Goal: Information Seeking & Learning: Learn about a topic

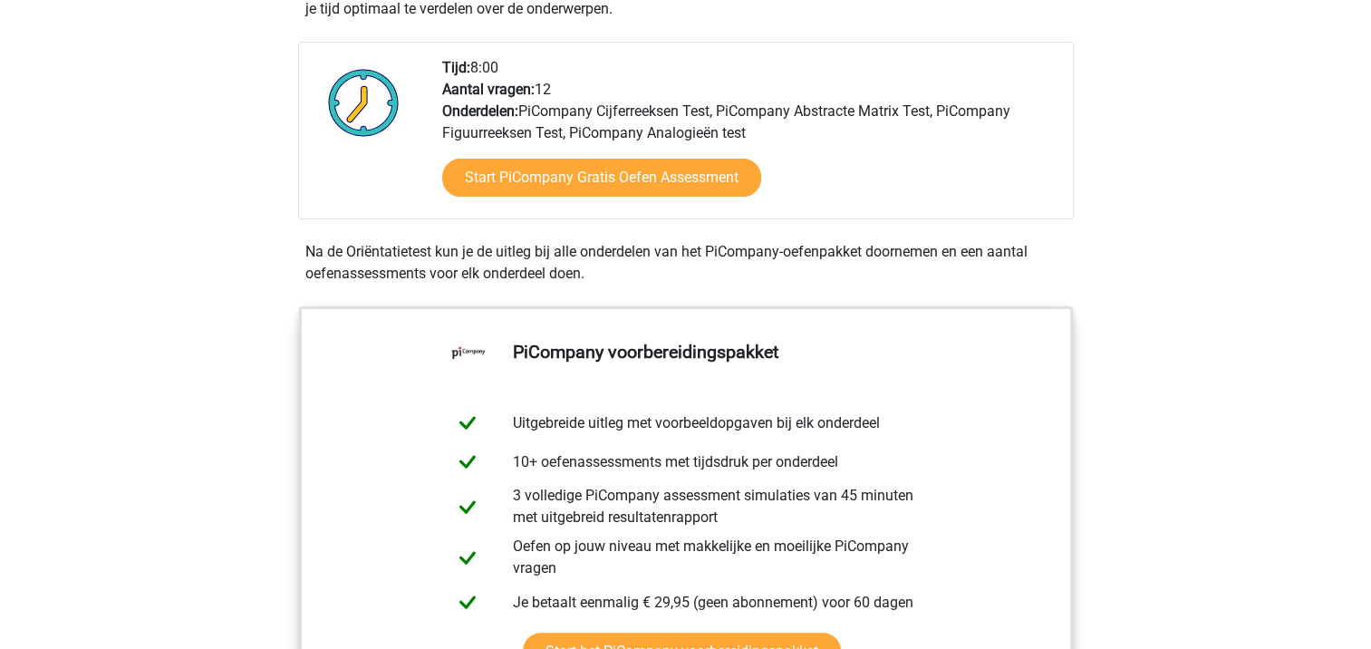
scroll to position [450, 0]
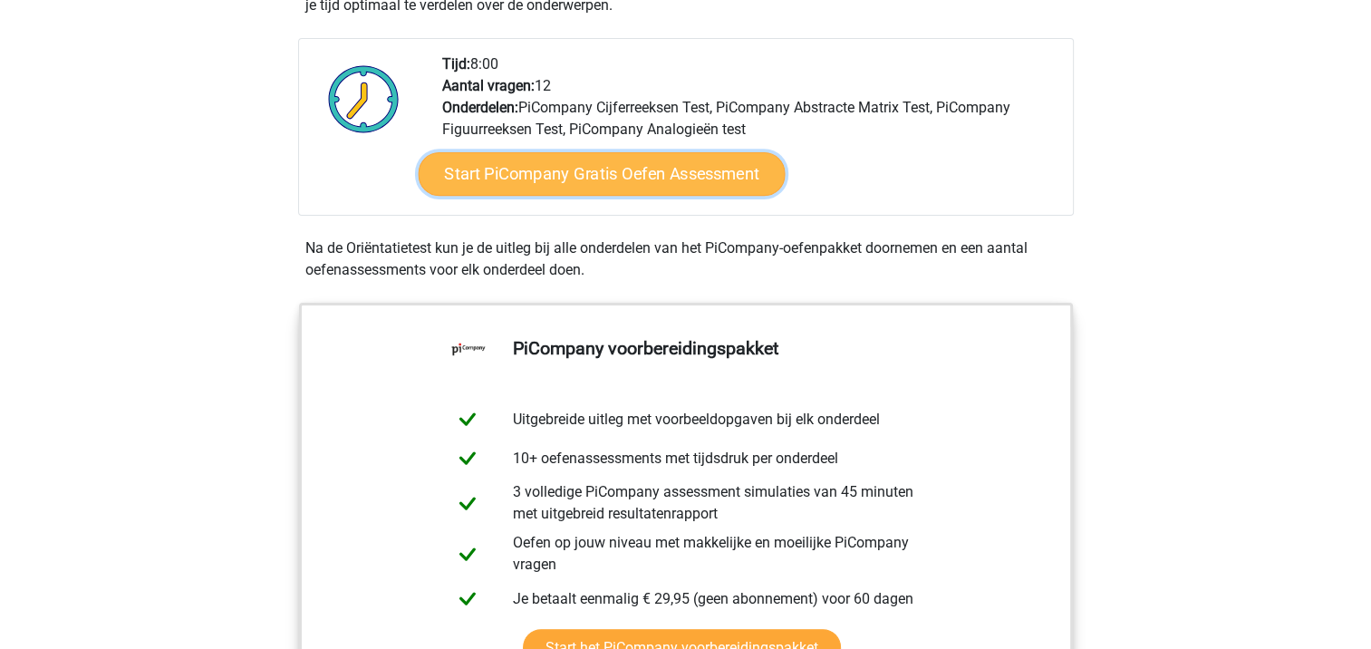
click at [623, 196] on link "Start PiCompany Gratis Oefen Assessment" at bounding box center [601, 174] width 367 height 44
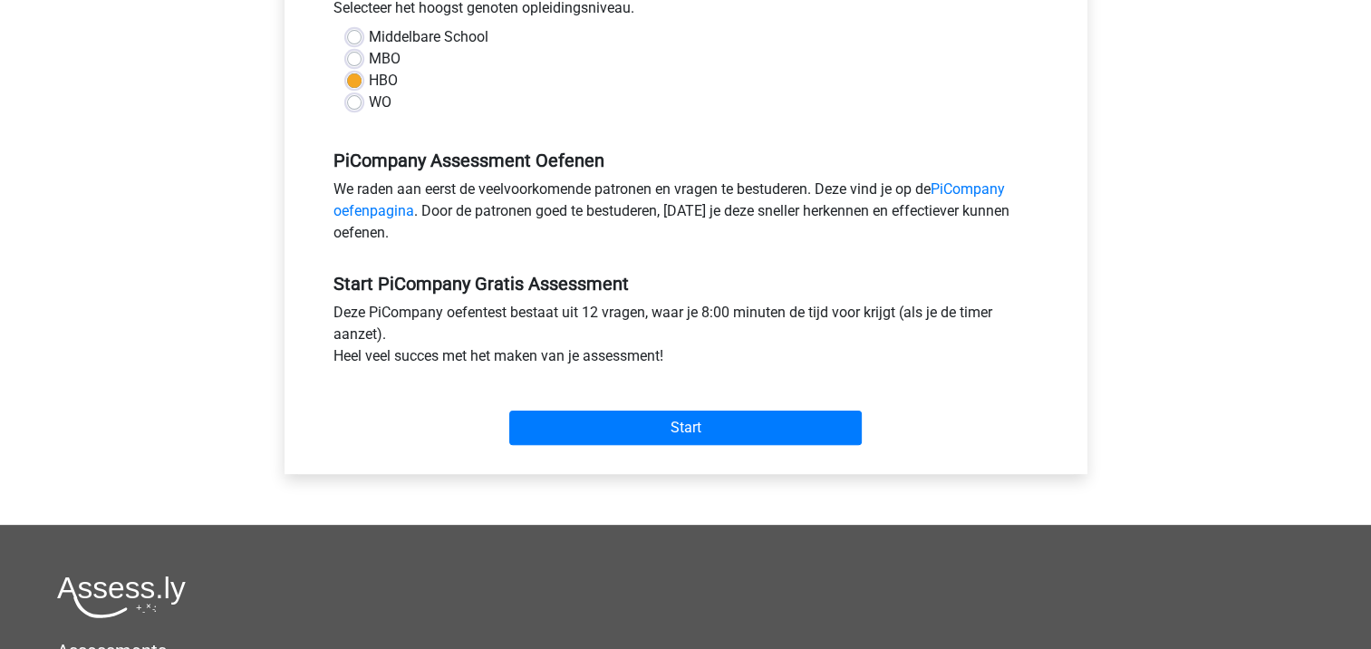
scroll to position [452, 0]
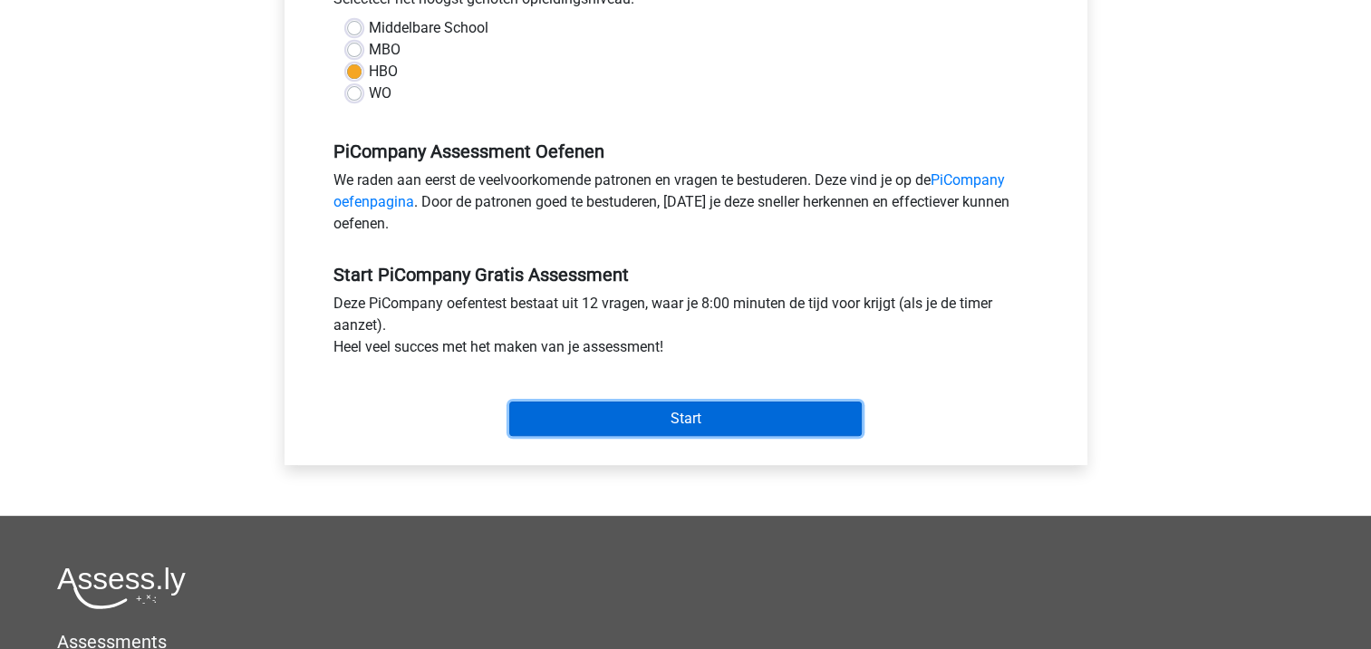
click at [724, 436] on input "Start" at bounding box center [685, 419] width 353 height 34
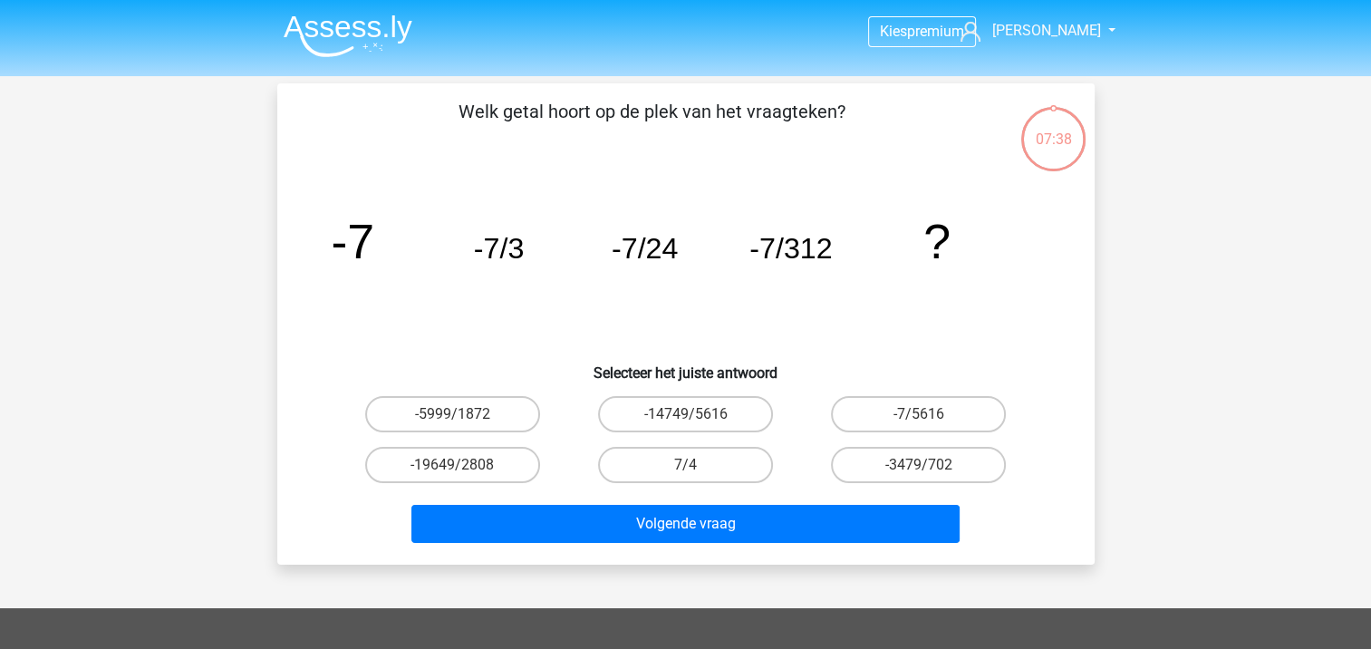
drag, startPoint x: 537, startPoint y: 259, endPoint x: 555, endPoint y: 258, distance: 17.2
click at [540, 259] on icon "image/svg+xml -7 -7/3 -7/24 -7/312 ?" at bounding box center [686, 258] width 731 height 183
click at [692, 263] on icon "image/svg+xml -7 -7/3 -7/24 -7/312 ?" at bounding box center [686, 258] width 731 height 183
click at [871, 399] on label "-7/5616" at bounding box center [918, 414] width 175 height 36
click at [919, 414] on input "-7/5616" at bounding box center [925, 420] width 12 height 12
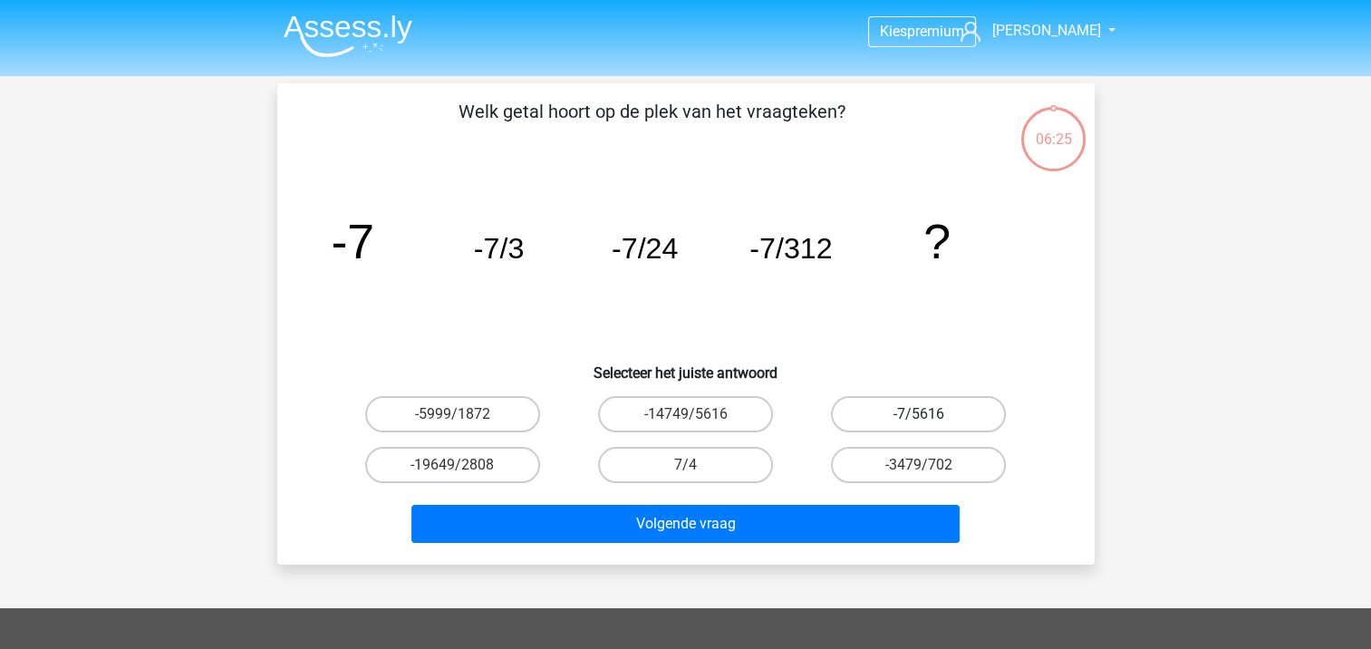
radio input "true"
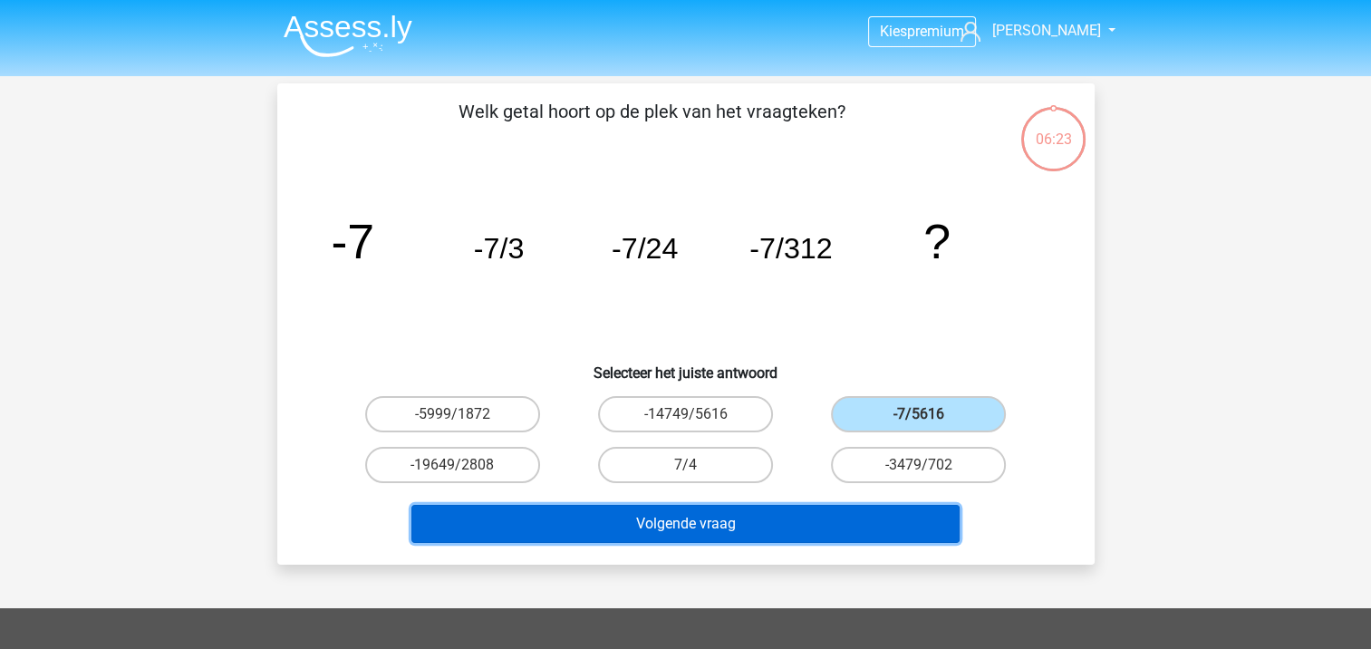
click at [782, 512] on button "Volgende vraag" at bounding box center [685, 524] width 548 height 38
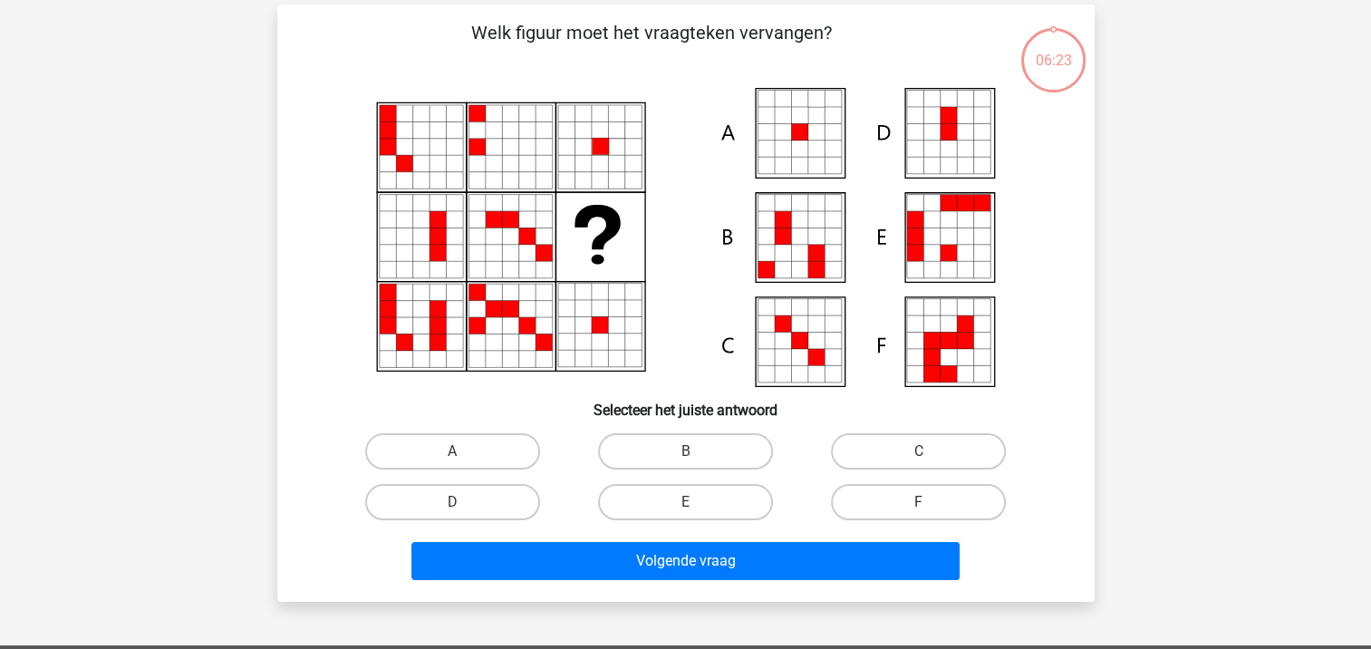
scroll to position [83, 0]
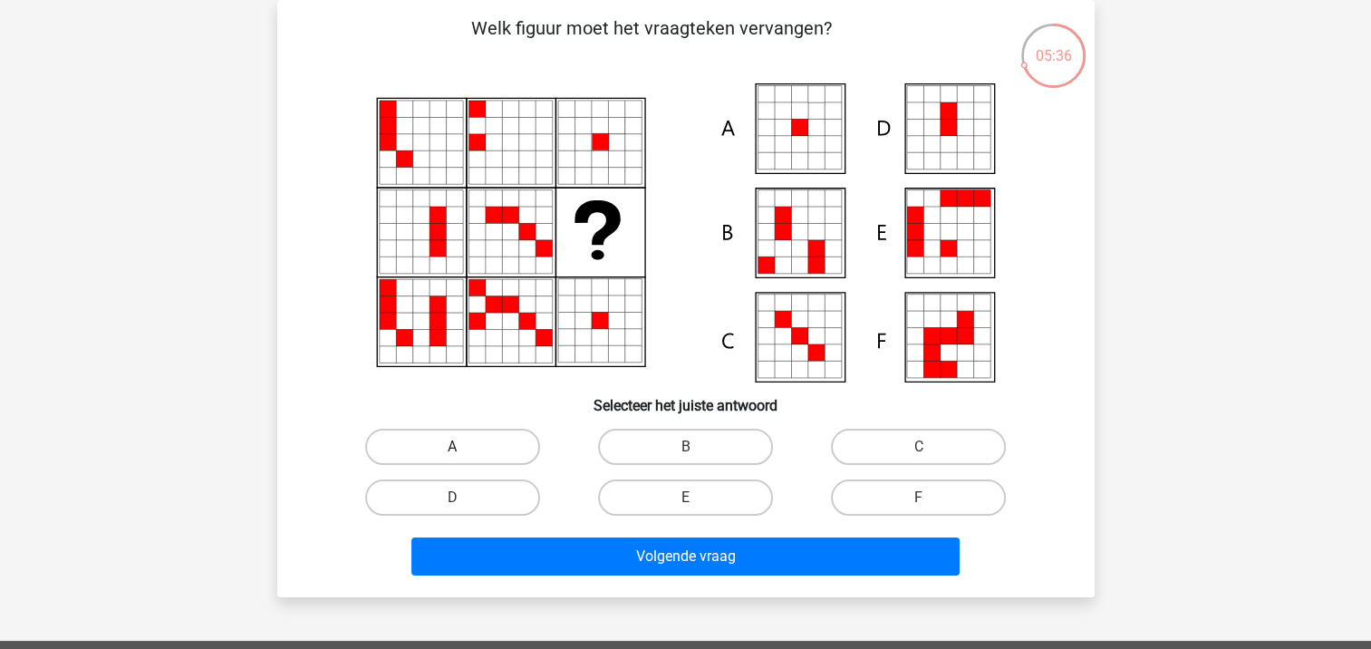
click at [480, 455] on label "A" at bounding box center [452, 447] width 175 height 36
click at [464, 455] on input "A" at bounding box center [458, 453] width 12 height 12
radio input "true"
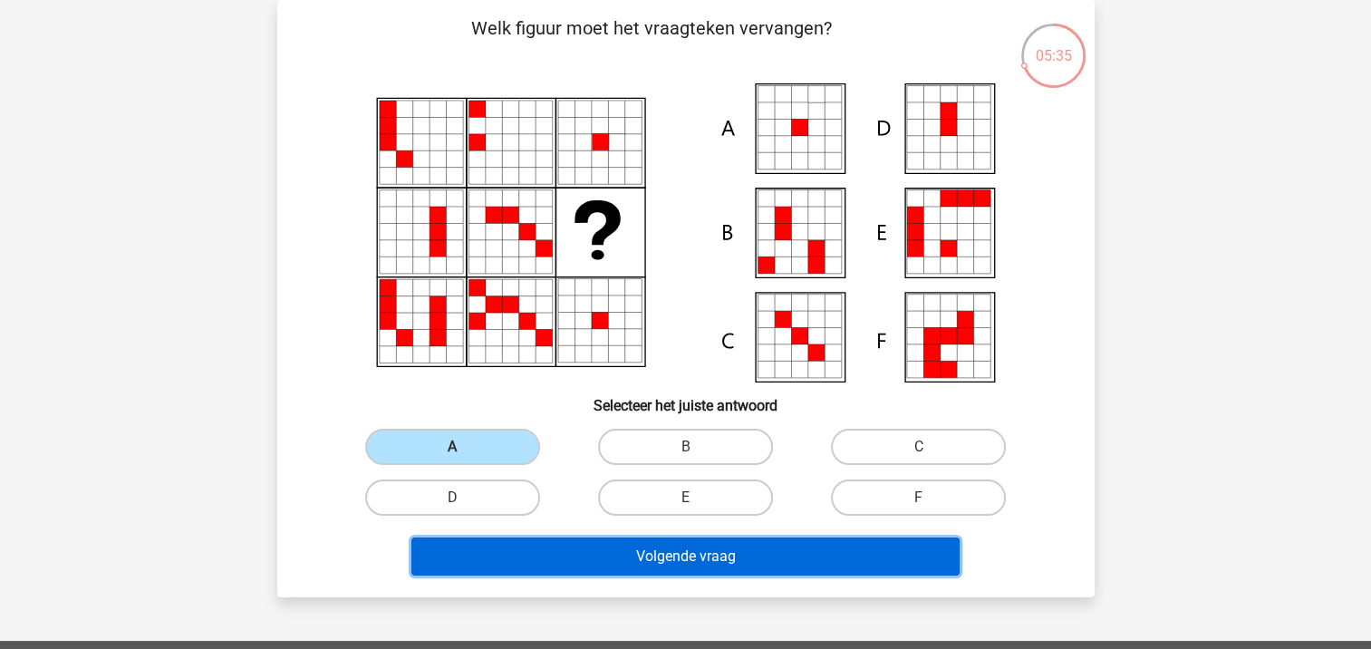
click at [575, 545] on button "Volgende vraag" at bounding box center [685, 556] width 548 height 38
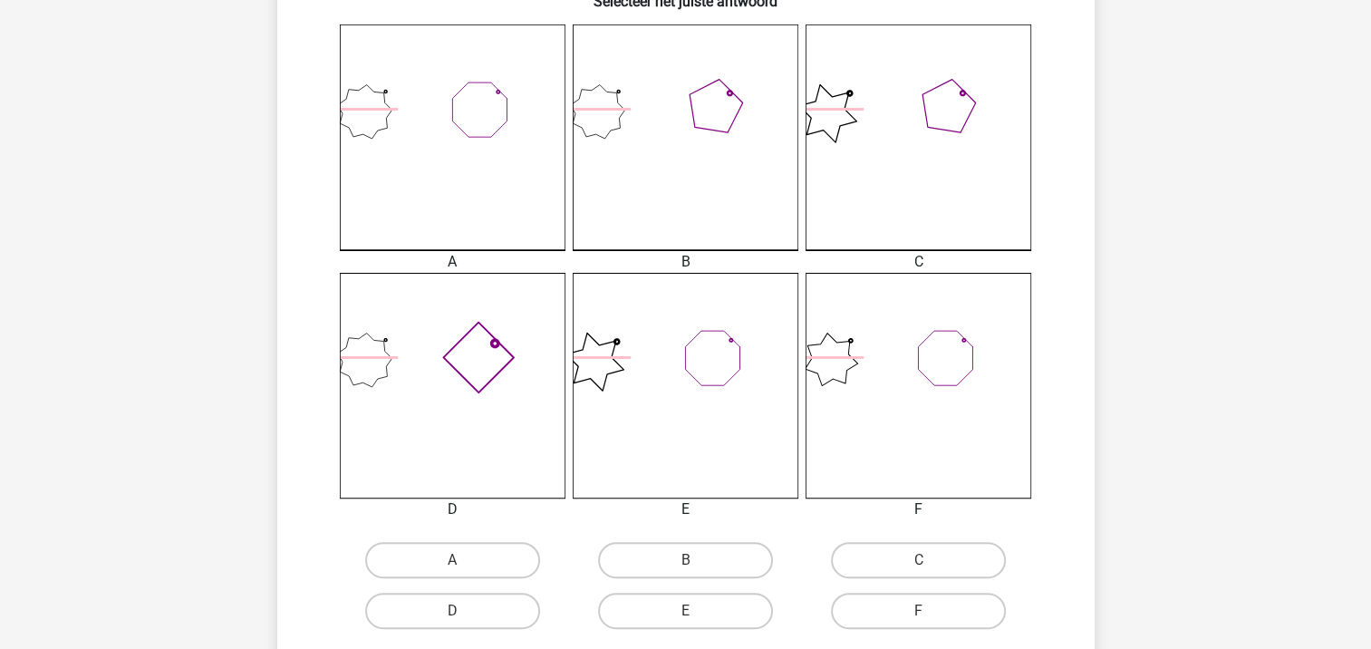
scroll to position [493, 0]
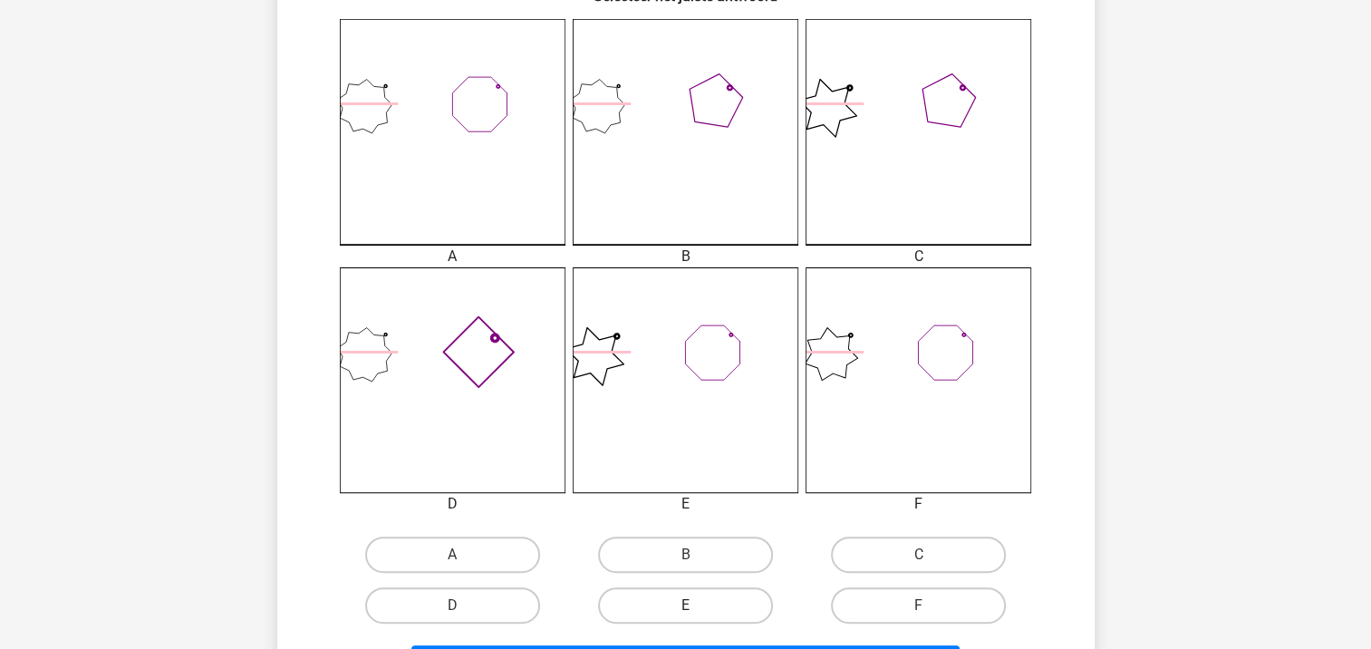
click at [692, 588] on label "E" at bounding box center [685, 605] width 175 height 36
click at [692, 605] on input "E" at bounding box center [691, 611] width 12 height 12
radio input "true"
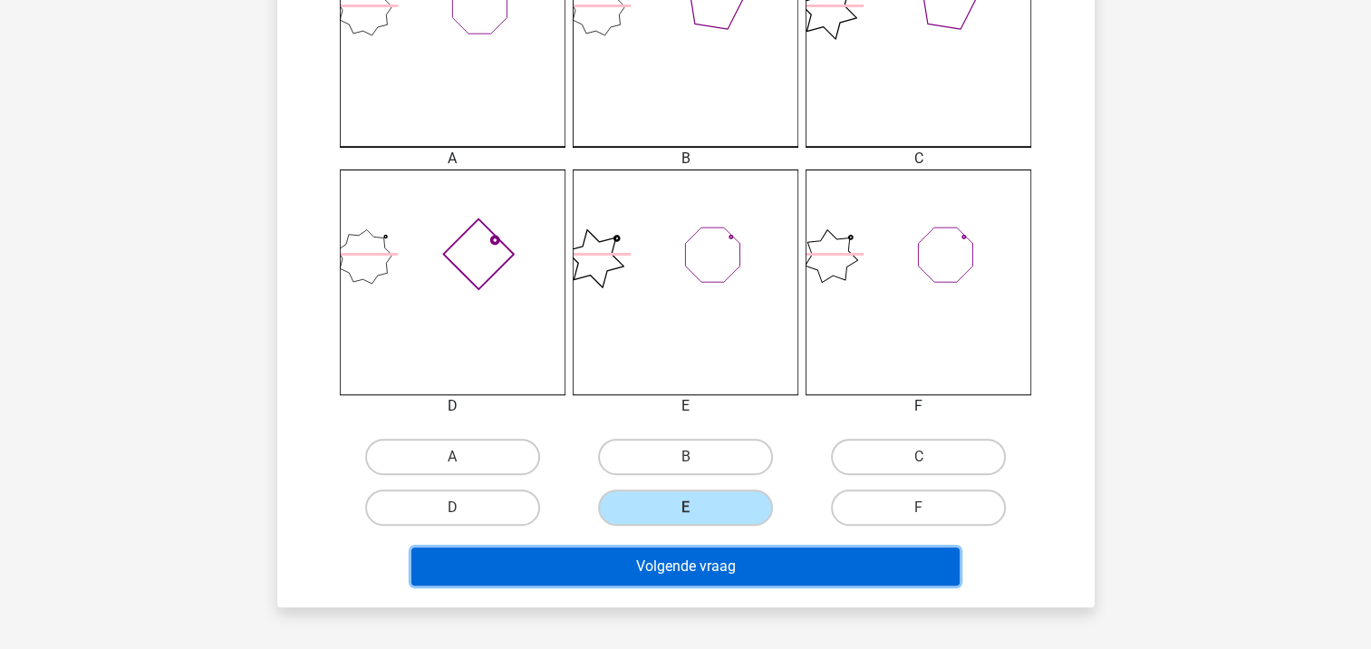
click at [797, 559] on button "Volgende vraag" at bounding box center [685, 566] width 548 height 38
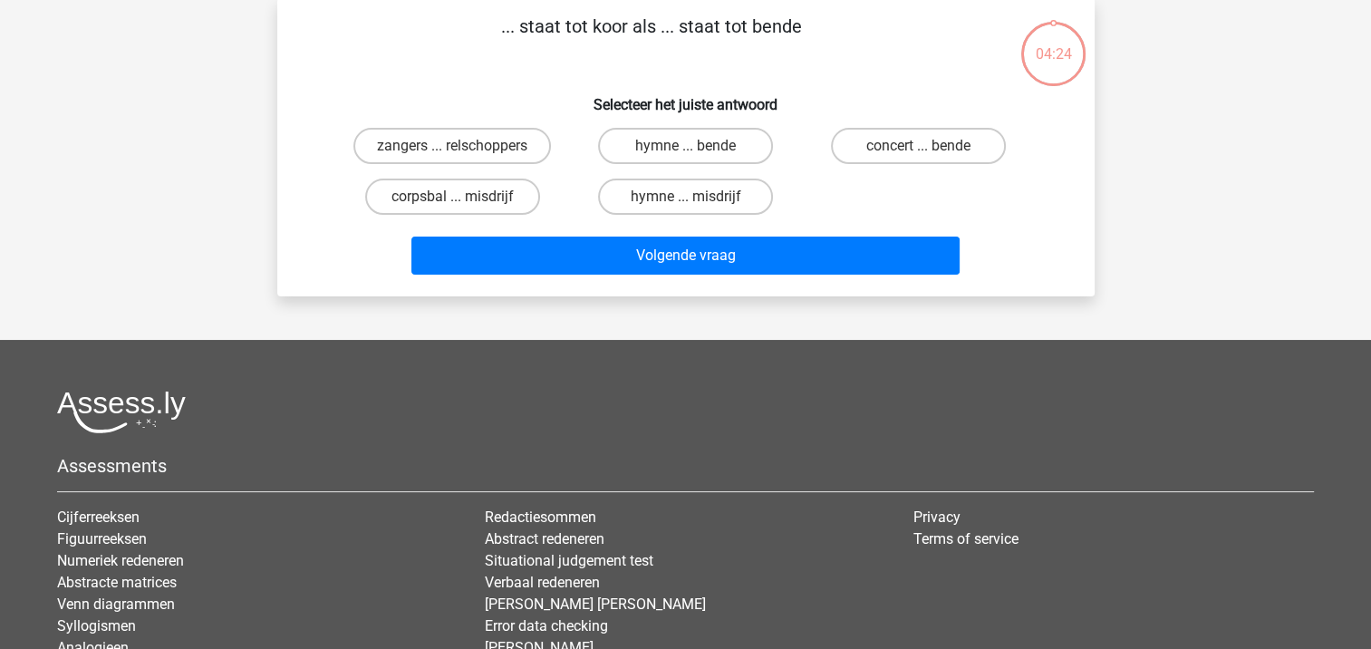
scroll to position [83, 0]
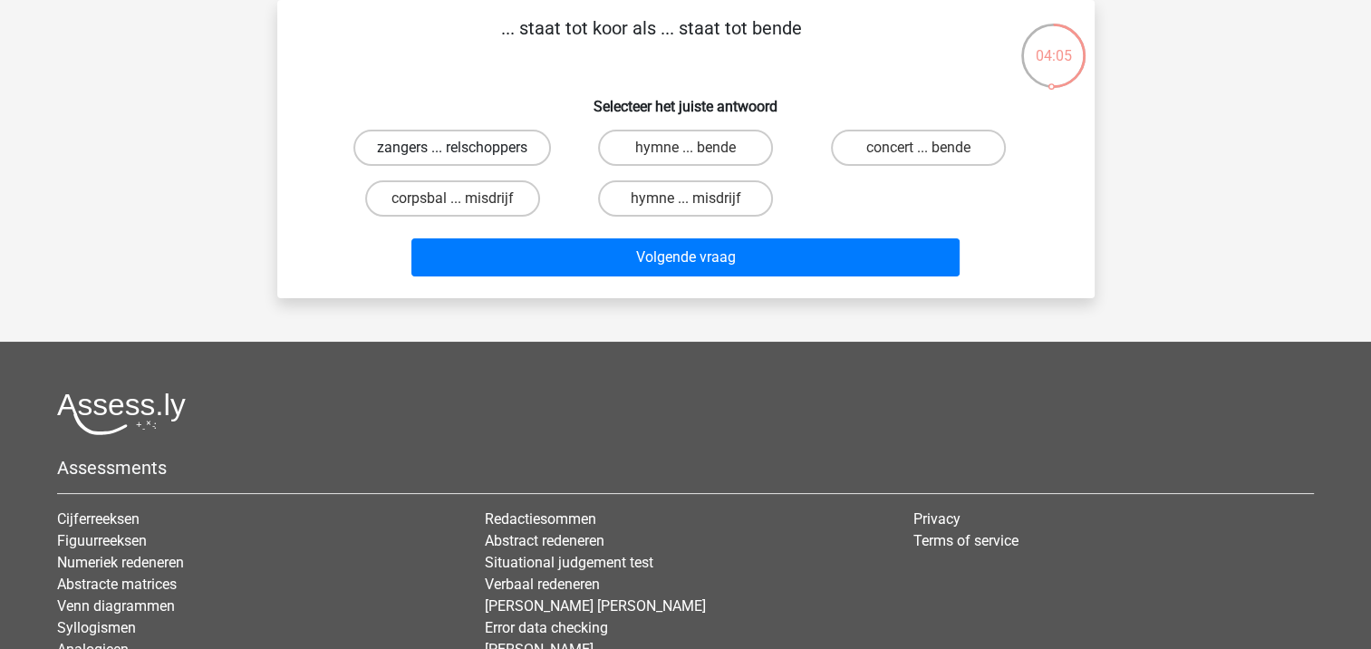
click at [477, 145] on label "zangers ... relschoppers" at bounding box center [452, 148] width 198 height 36
click at [464, 148] on input "zangers ... relschoppers" at bounding box center [458, 154] width 12 height 12
radio input "true"
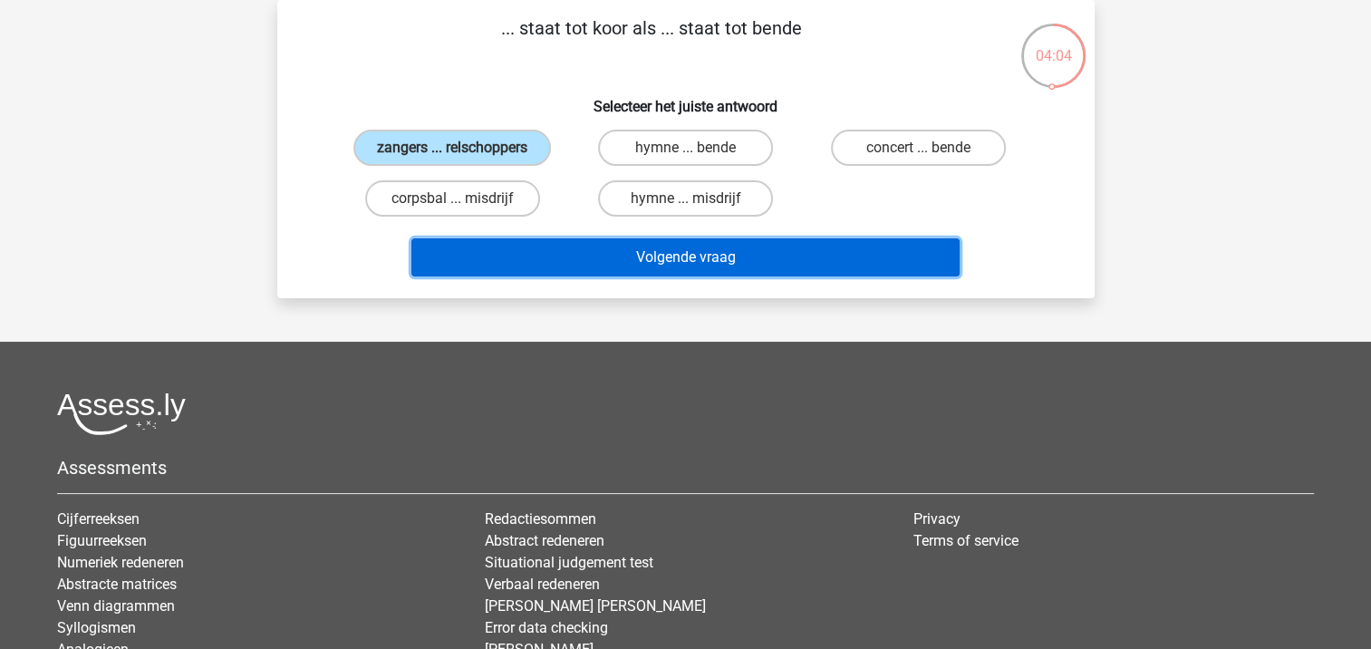
click at [690, 257] on button "Volgende vraag" at bounding box center [685, 257] width 548 height 38
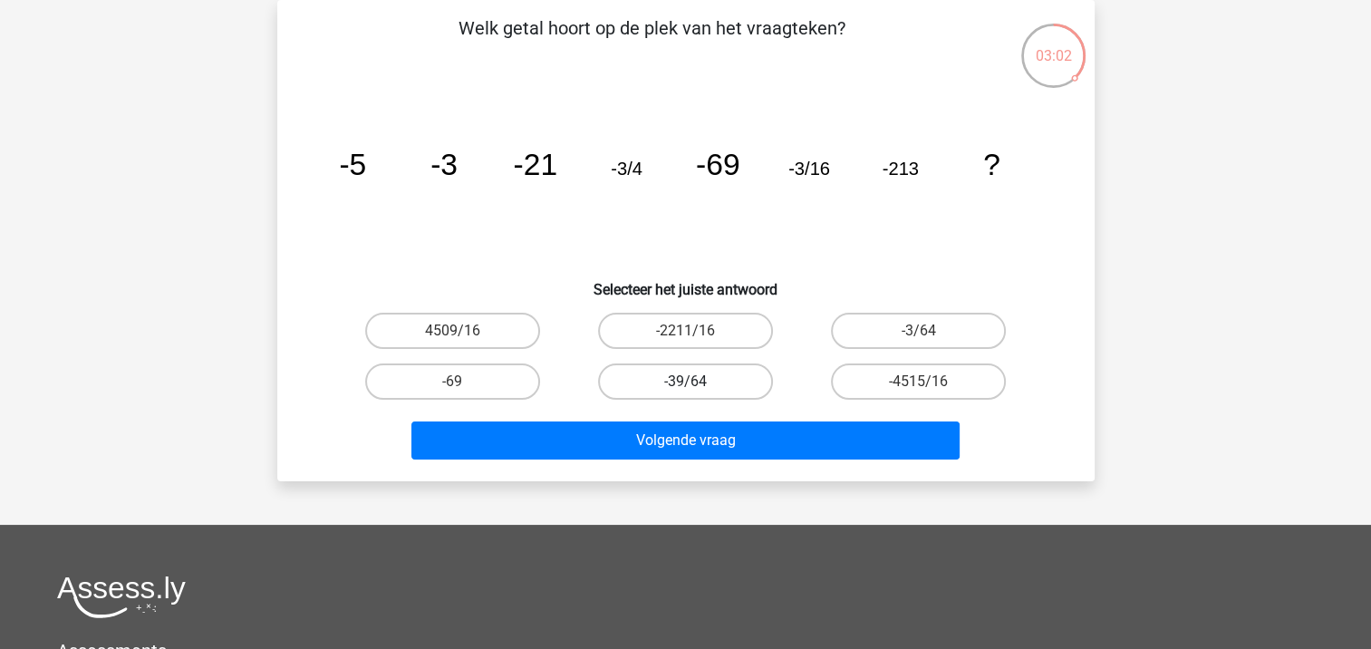
click at [731, 377] on label "-39/64" at bounding box center [685, 381] width 175 height 36
click at [697, 382] on input "-39/64" at bounding box center [691, 388] width 12 height 12
radio input "true"
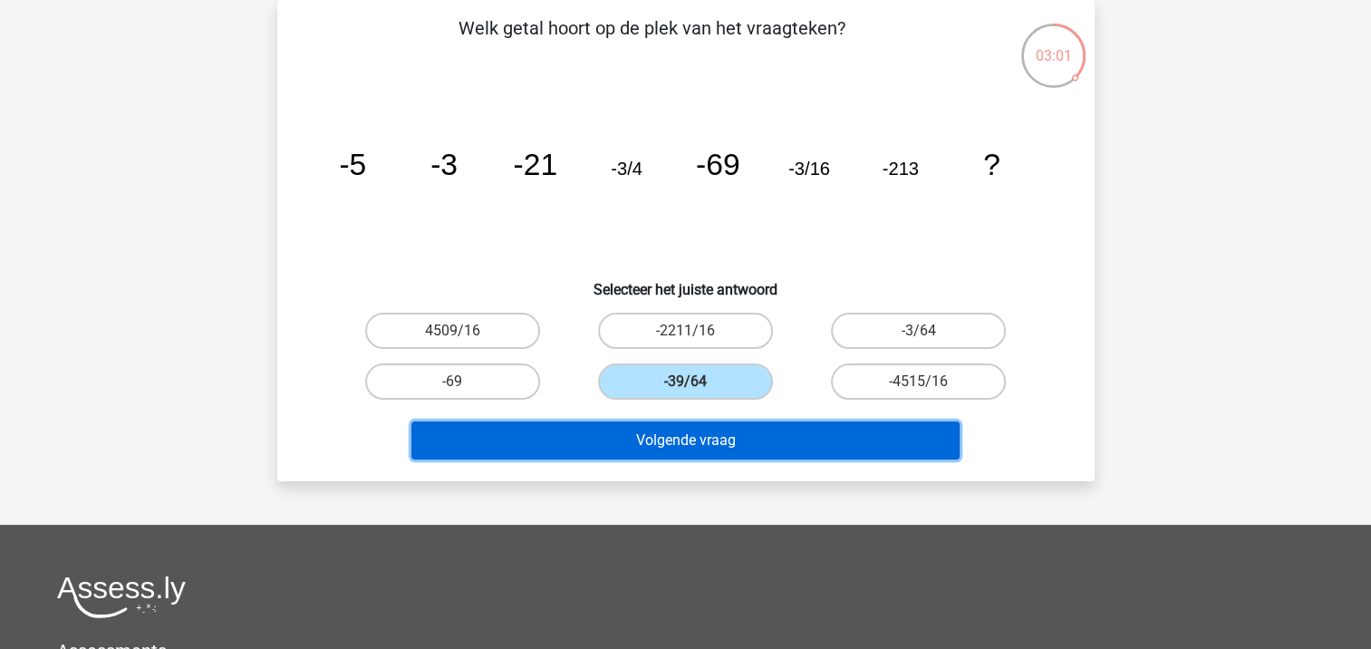
click at [732, 450] on button "Volgende vraag" at bounding box center [685, 440] width 548 height 38
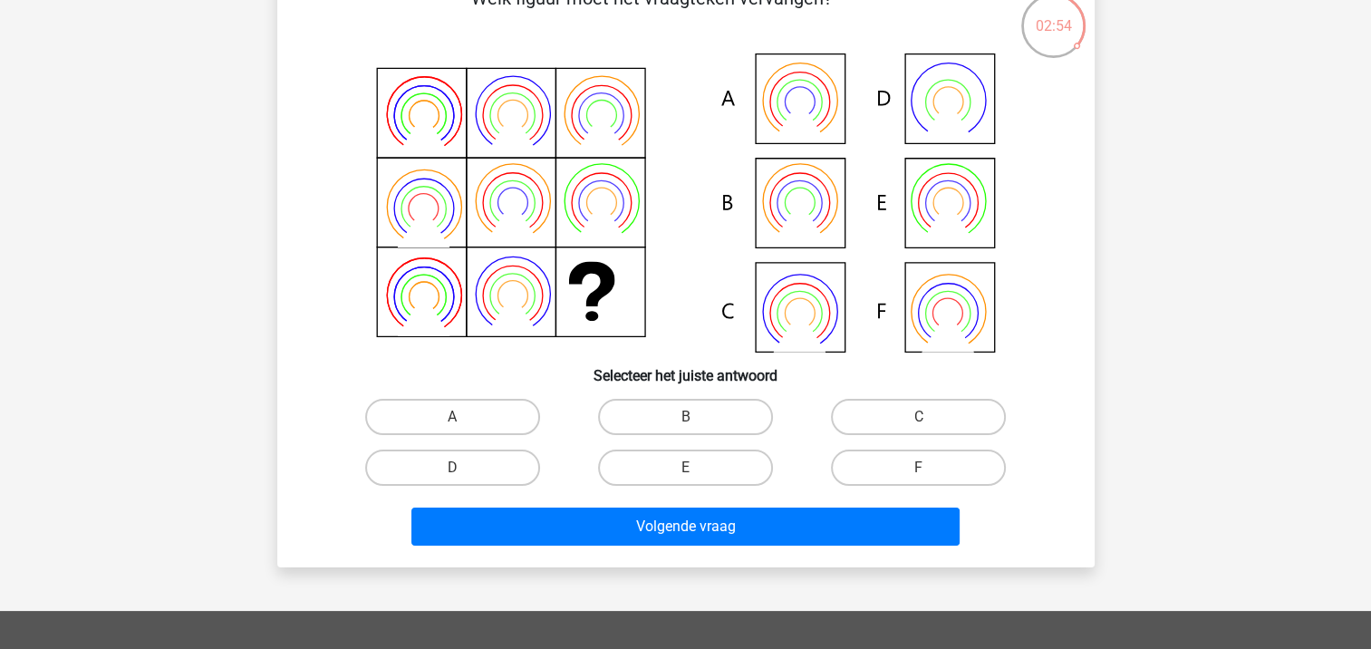
scroll to position [123, 0]
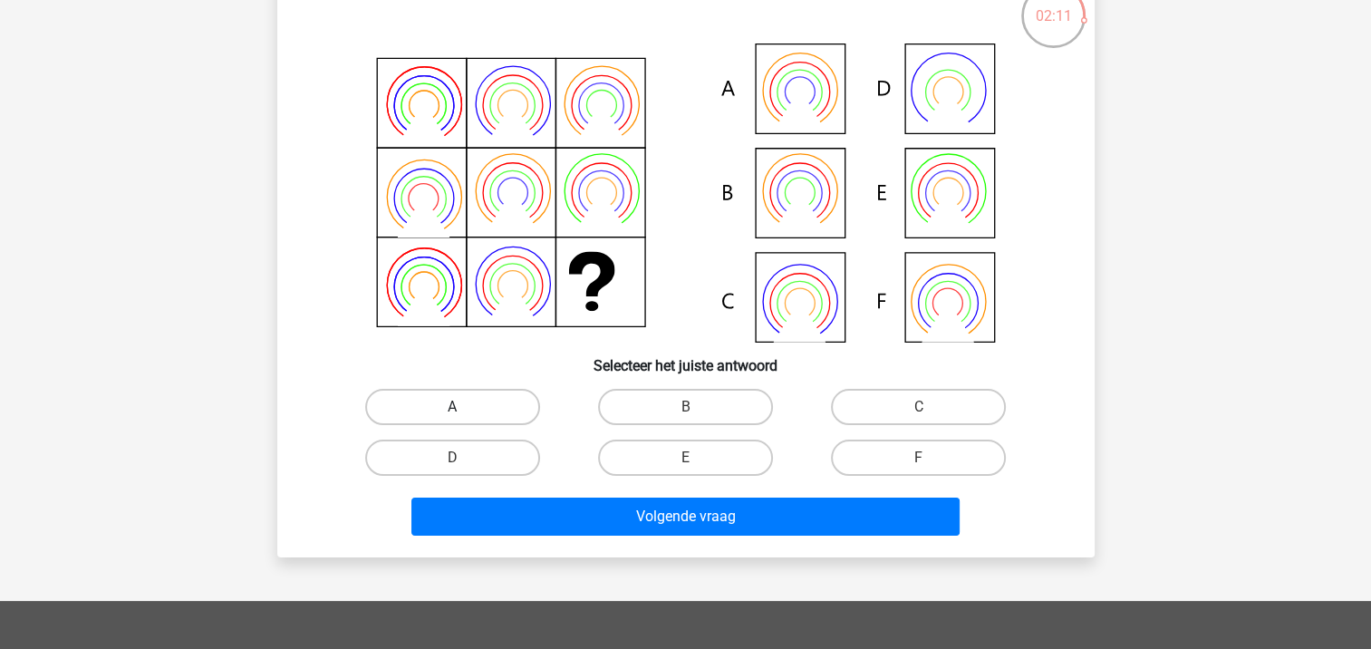
click at [459, 401] on label "A" at bounding box center [452, 407] width 175 height 36
click at [459, 407] on input "A" at bounding box center [458, 413] width 12 height 12
radio input "true"
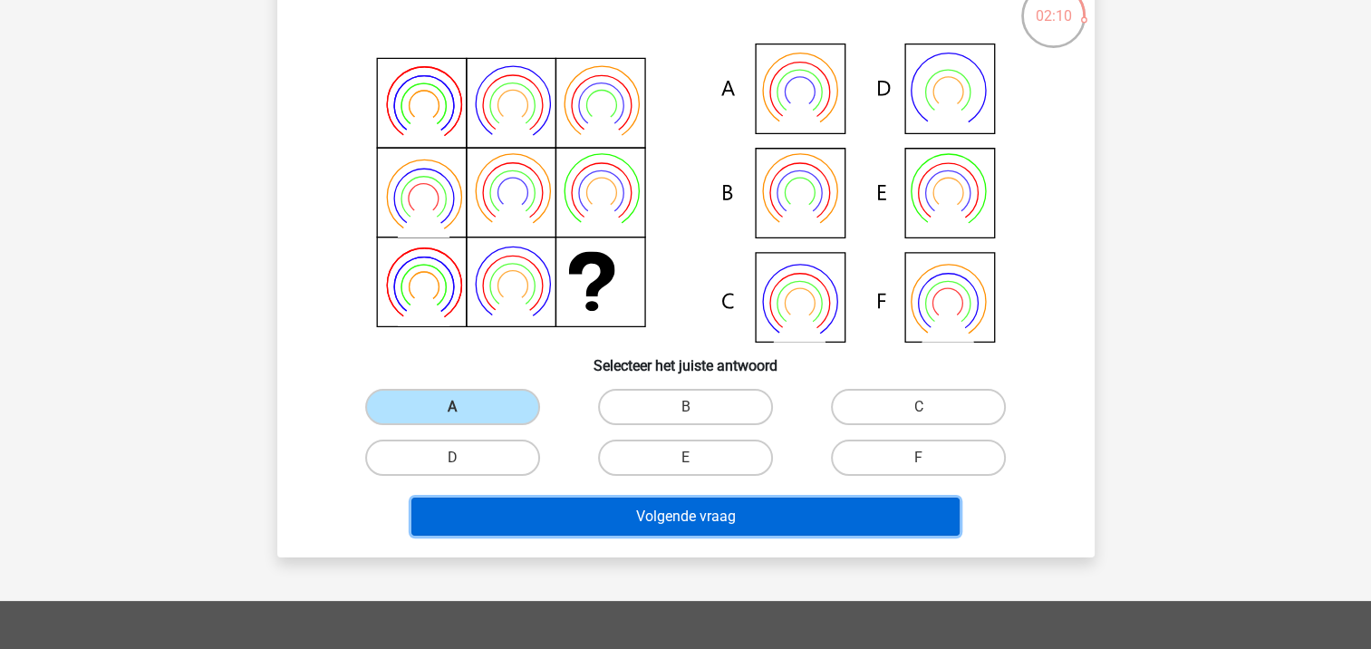
click at [634, 518] on button "Volgende vraag" at bounding box center [685, 517] width 548 height 38
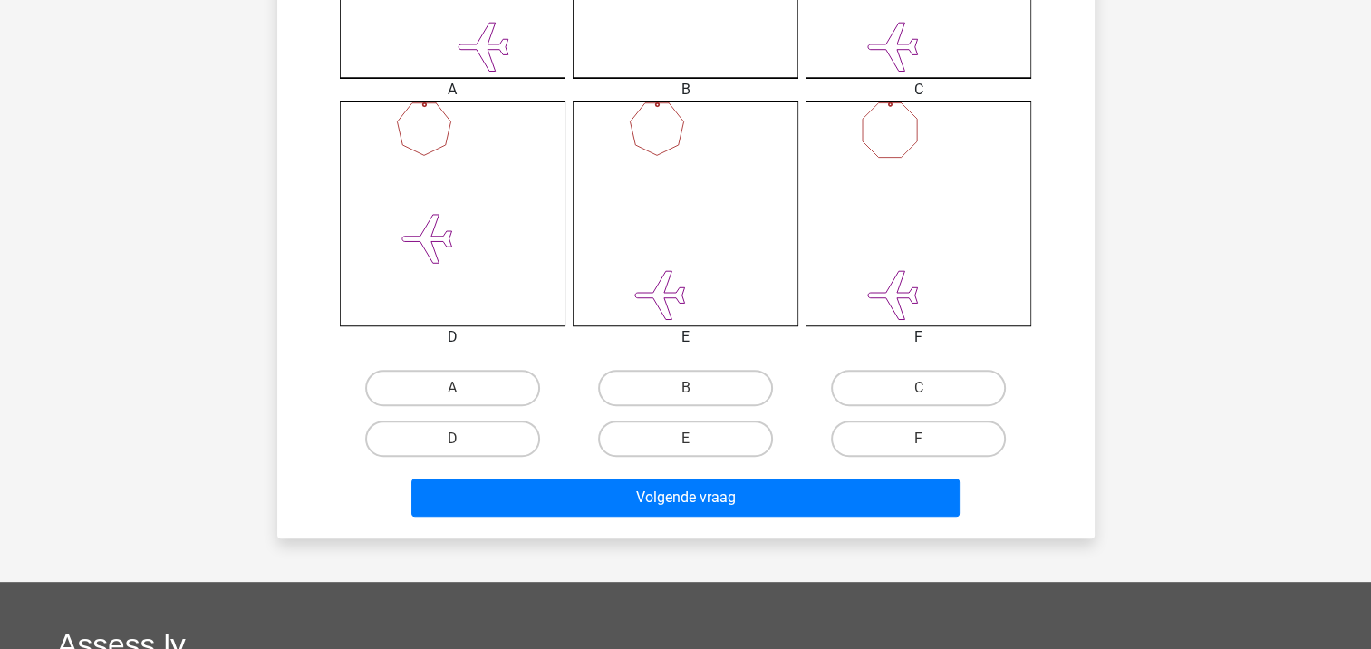
scroll to position [666, 0]
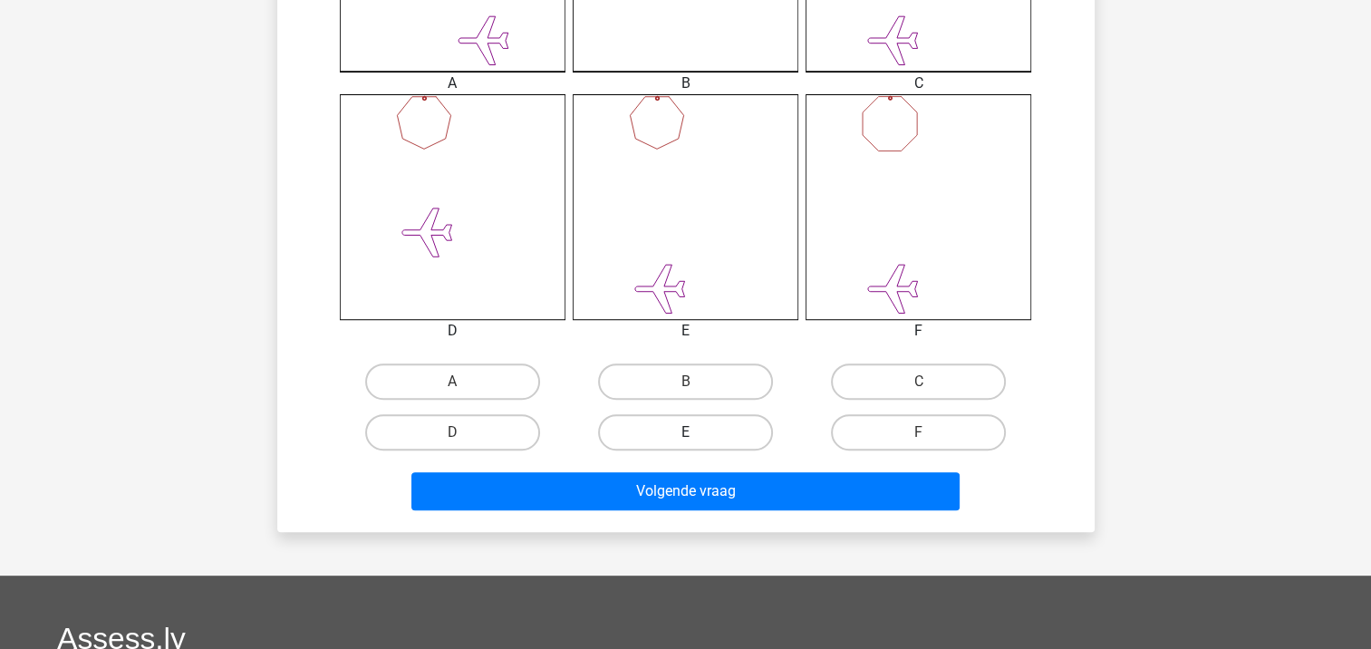
click at [725, 428] on label "E" at bounding box center [685, 432] width 175 height 36
click at [697, 432] on input "E" at bounding box center [691, 438] width 12 height 12
radio input "true"
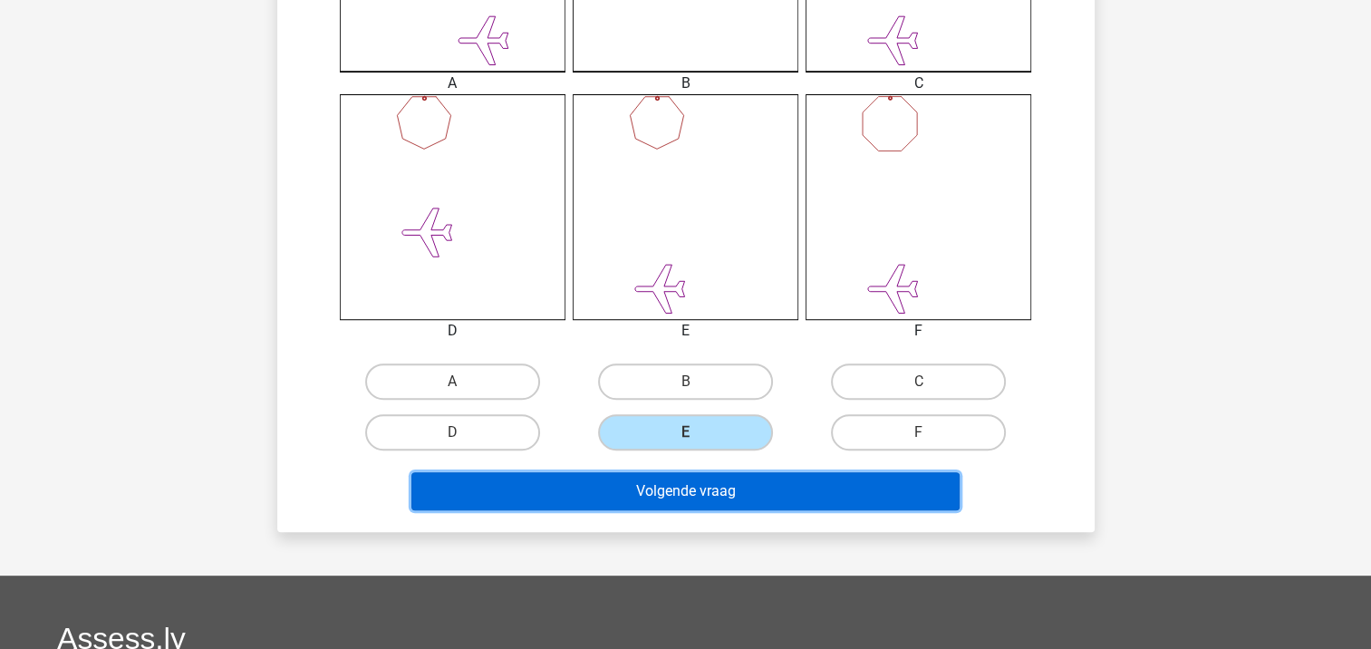
click at [723, 482] on button "Volgende vraag" at bounding box center [685, 491] width 548 height 38
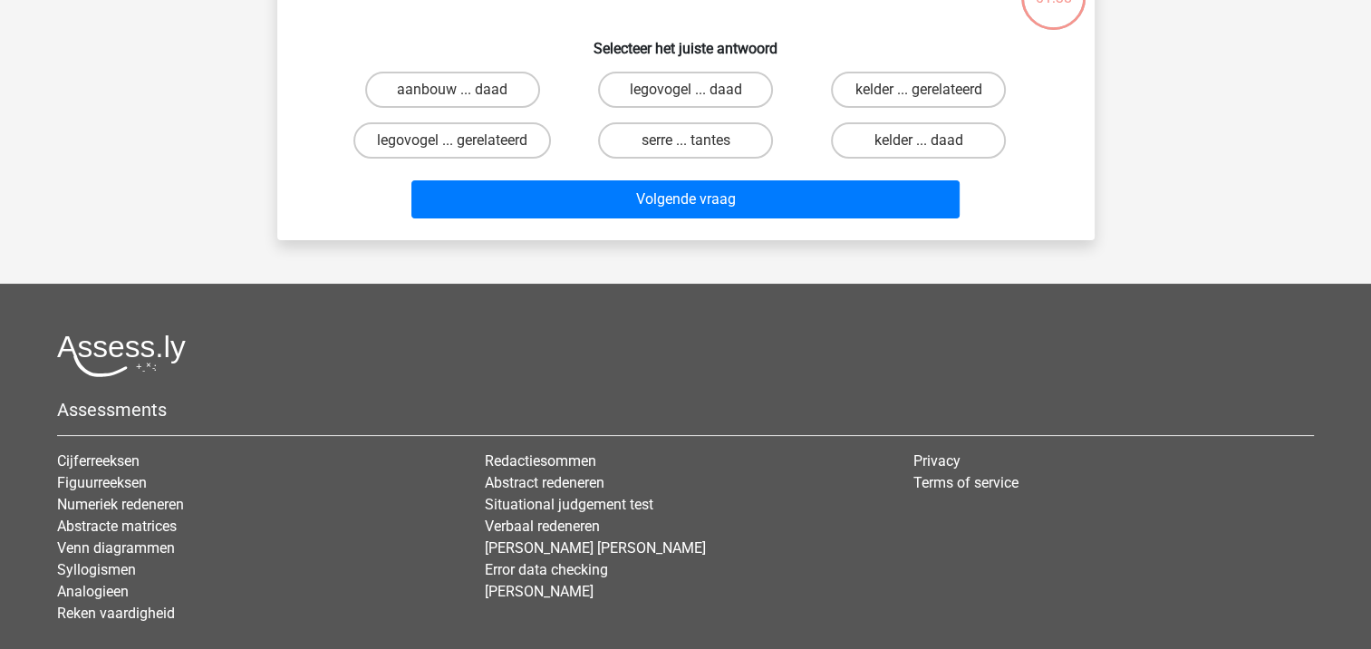
scroll to position [83, 0]
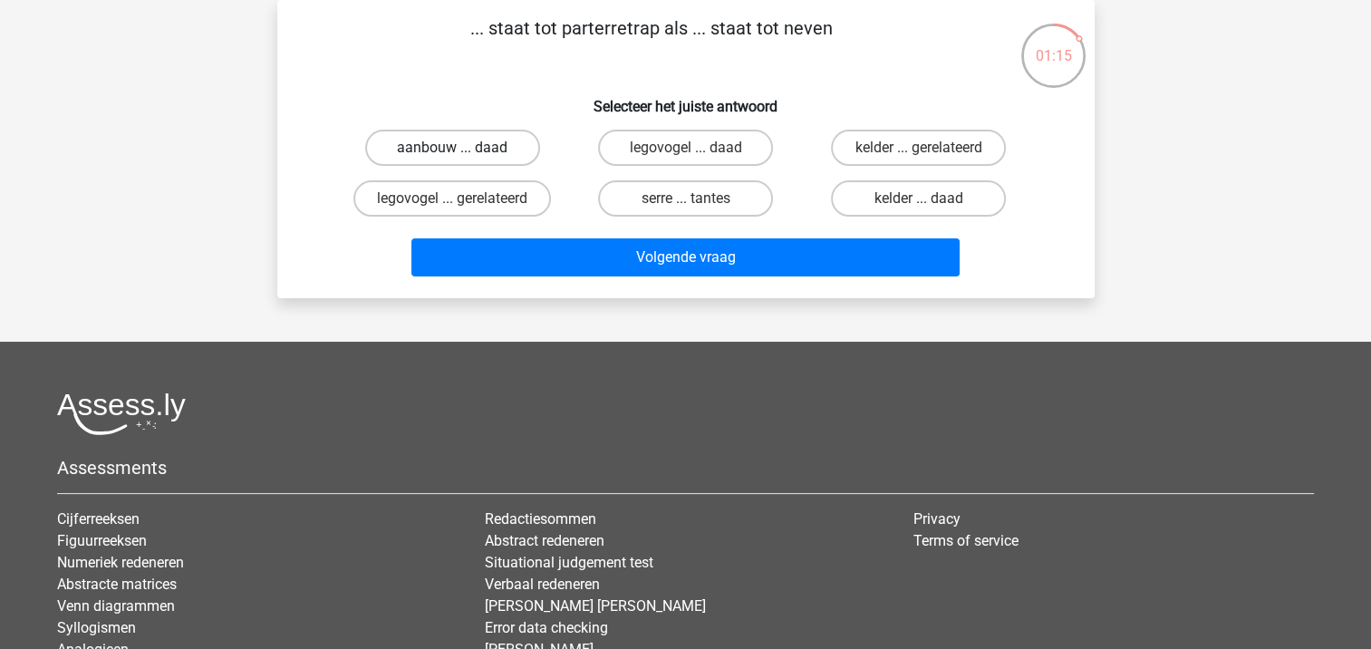
click at [448, 151] on label "aanbouw ... daad" at bounding box center [452, 148] width 175 height 36
click at [452, 151] on input "aanbouw ... daad" at bounding box center [458, 154] width 12 height 12
radio input "true"
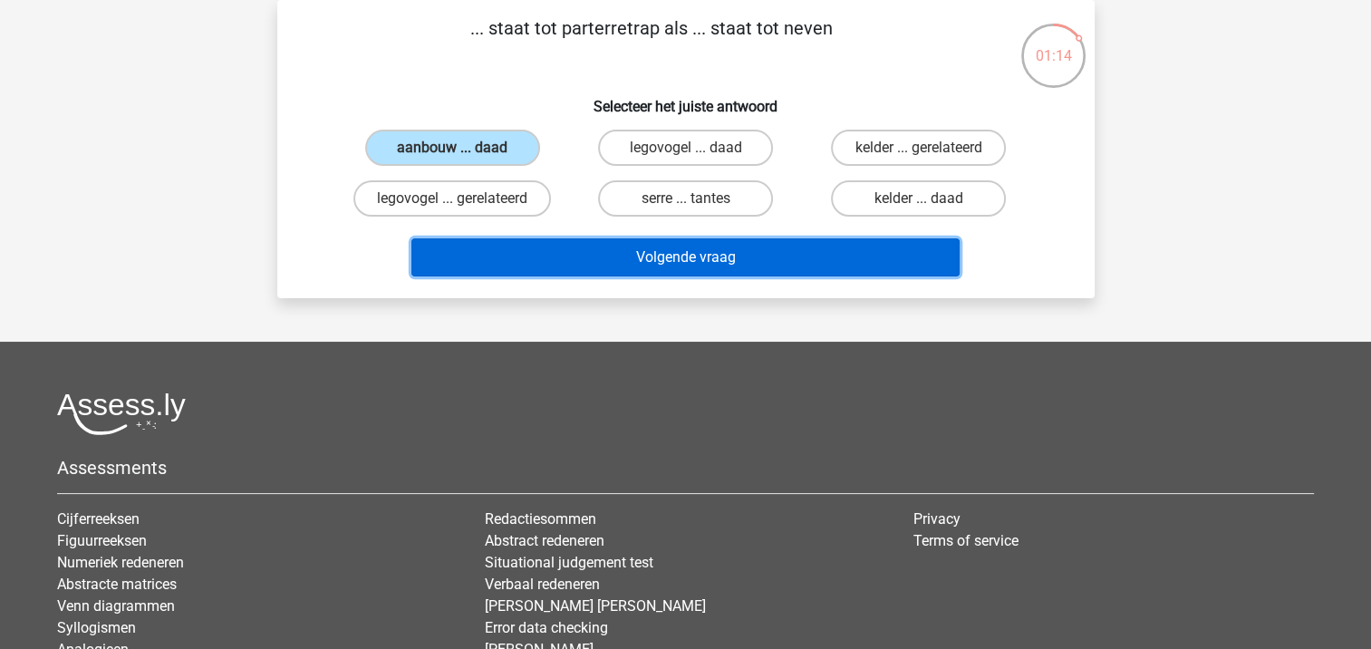
click at [573, 250] on button "Volgende vraag" at bounding box center [685, 257] width 548 height 38
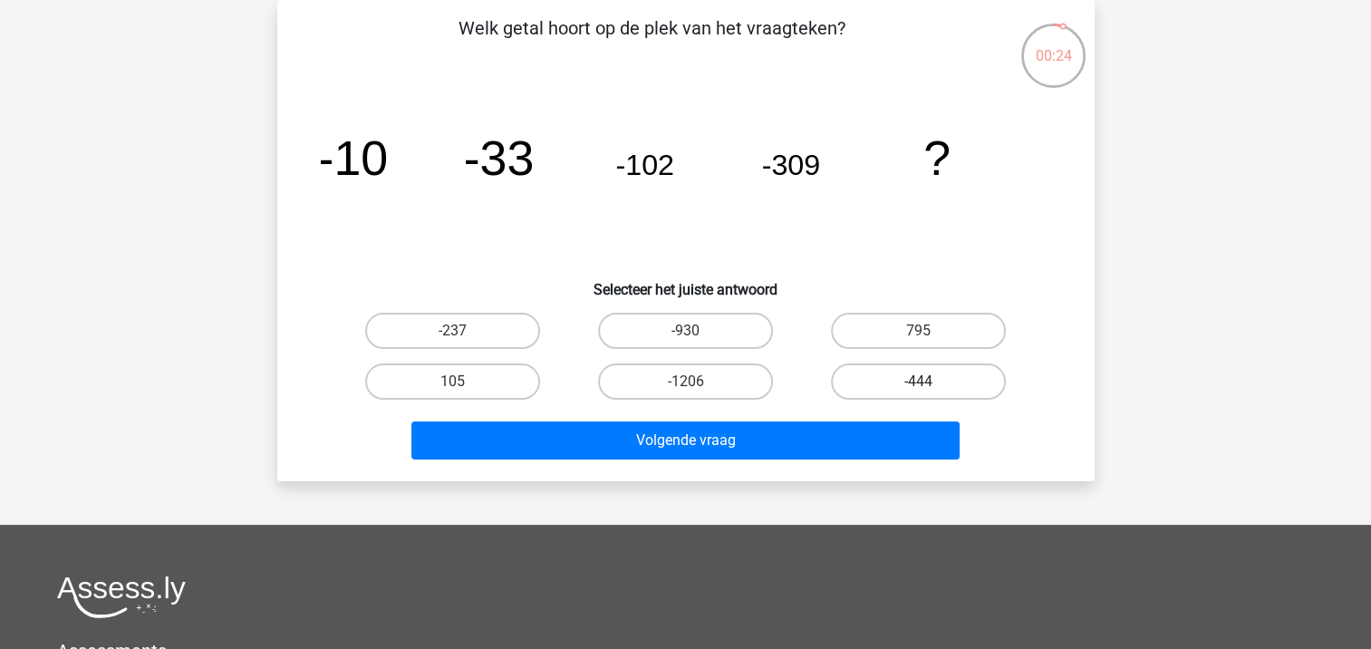
click at [868, 372] on label "-444" at bounding box center [918, 381] width 175 height 36
click at [919, 382] on input "-444" at bounding box center [925, 388] width 12 height 12
radio input "true"
click at [707, 328] on label "-930" at bounding box center [685, 331] width 175 height 36
click at [697, 331] on input "-930" at bounding box center [691, 337] width 12 height 12
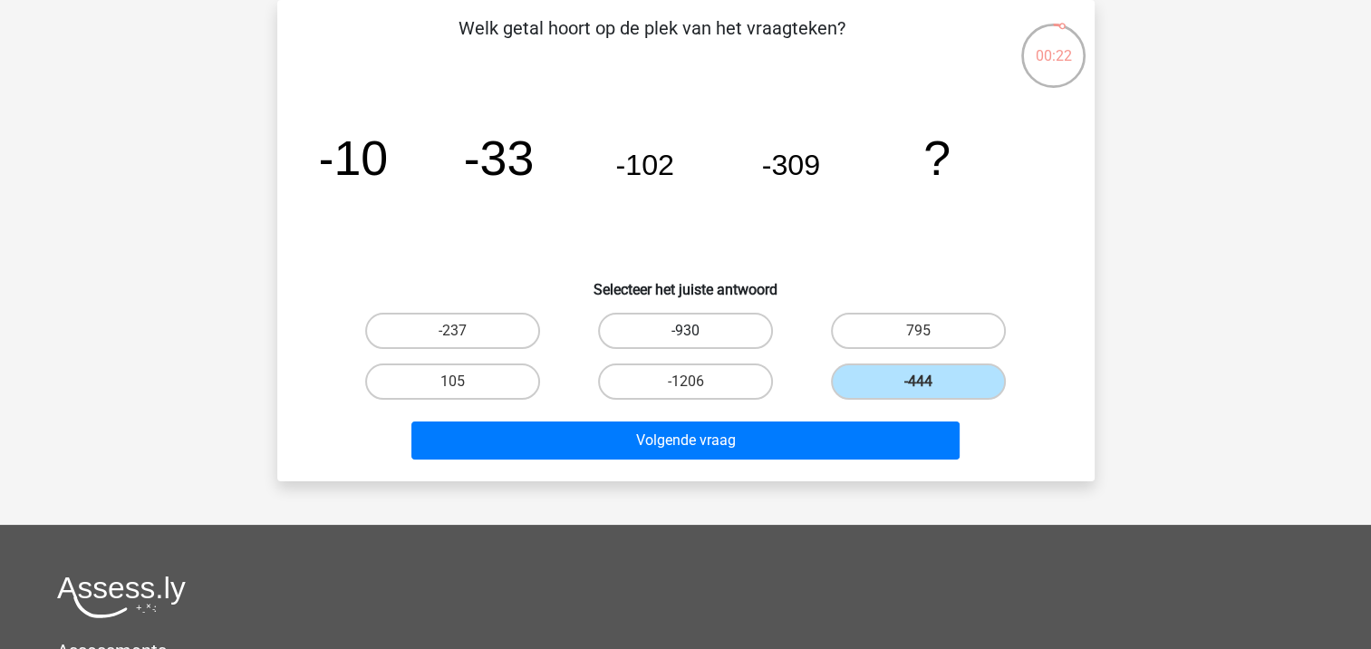
radio input "true"
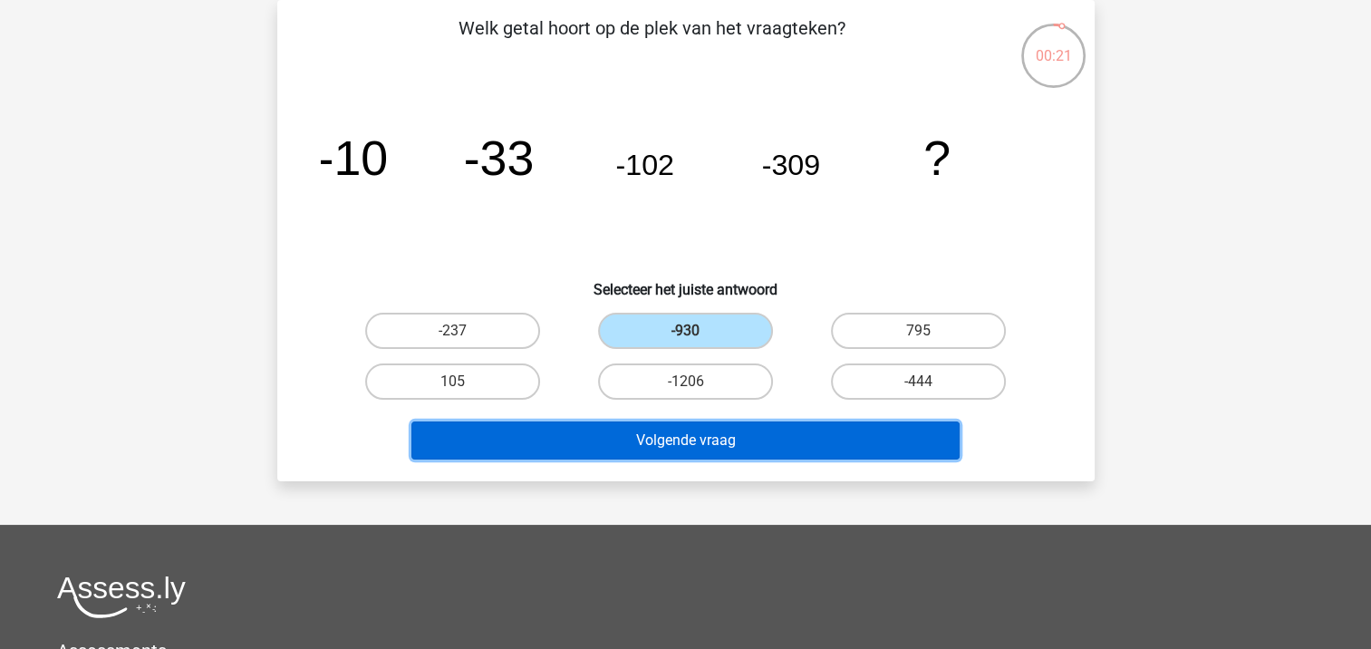
click at [702, 436] on button "Volgende vraag" at bounding box center [685, 440] width 548 height 38
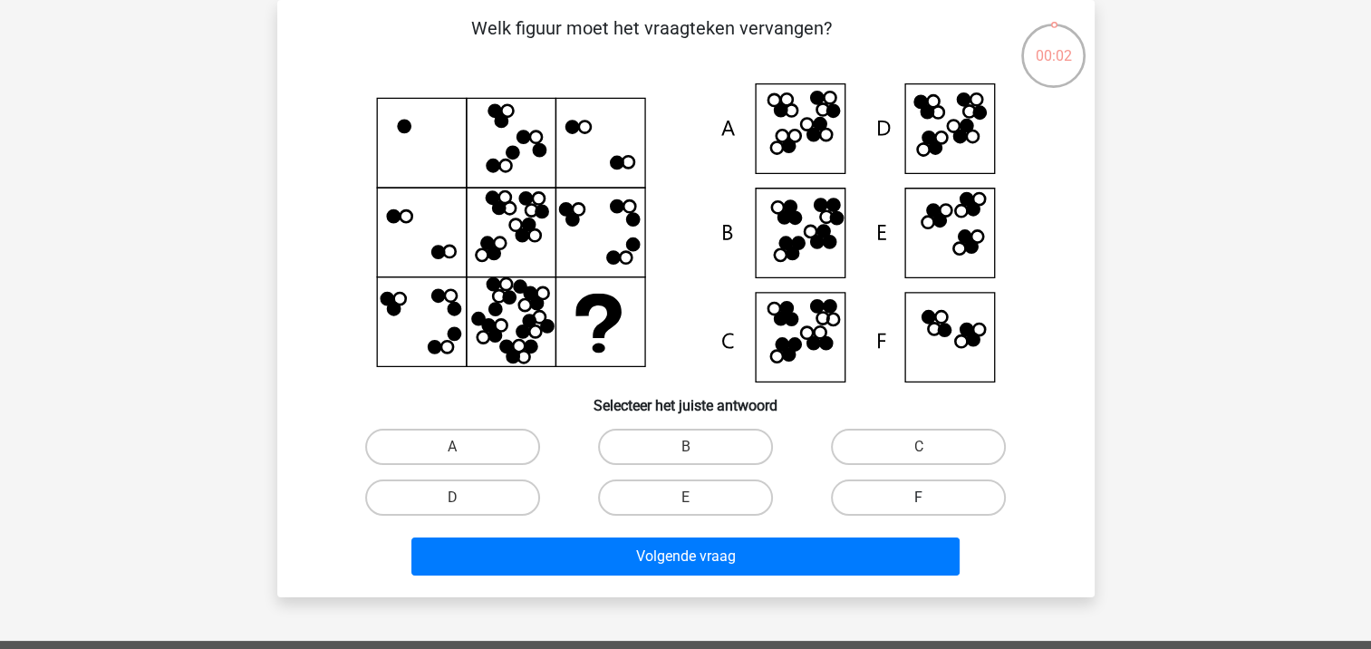
click at [850, 497] on label "F" at bounding box center [918, 497] width 175 height 36
click at [919, 498] on input "F" at bounding box center [925, 504] width 12 height 12
radio input "true"
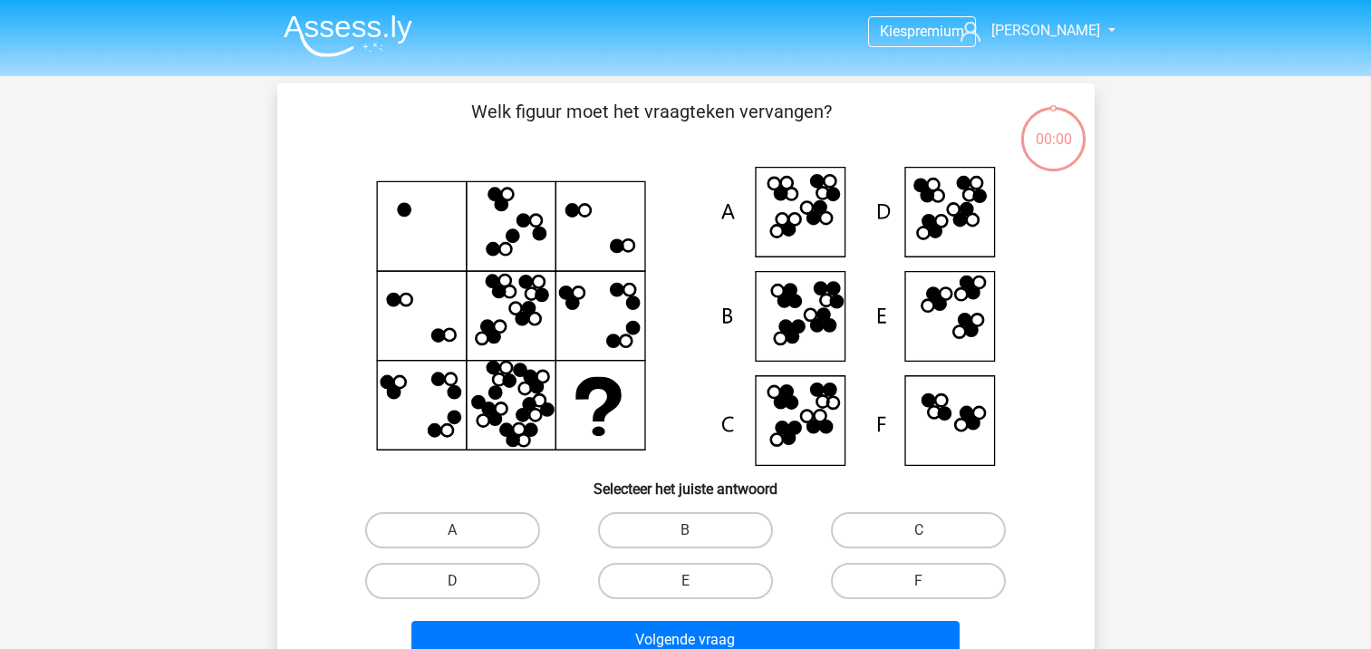
scroll to position [83, 0]
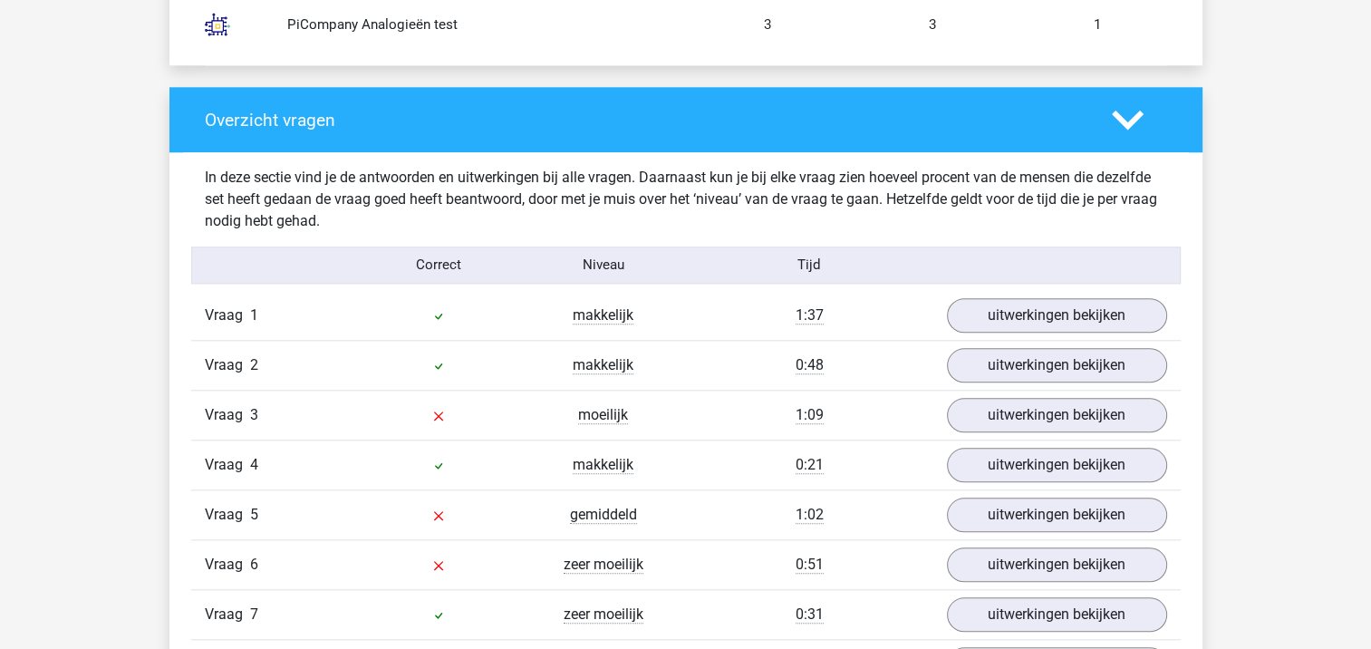
scroll to position [1911, 0]
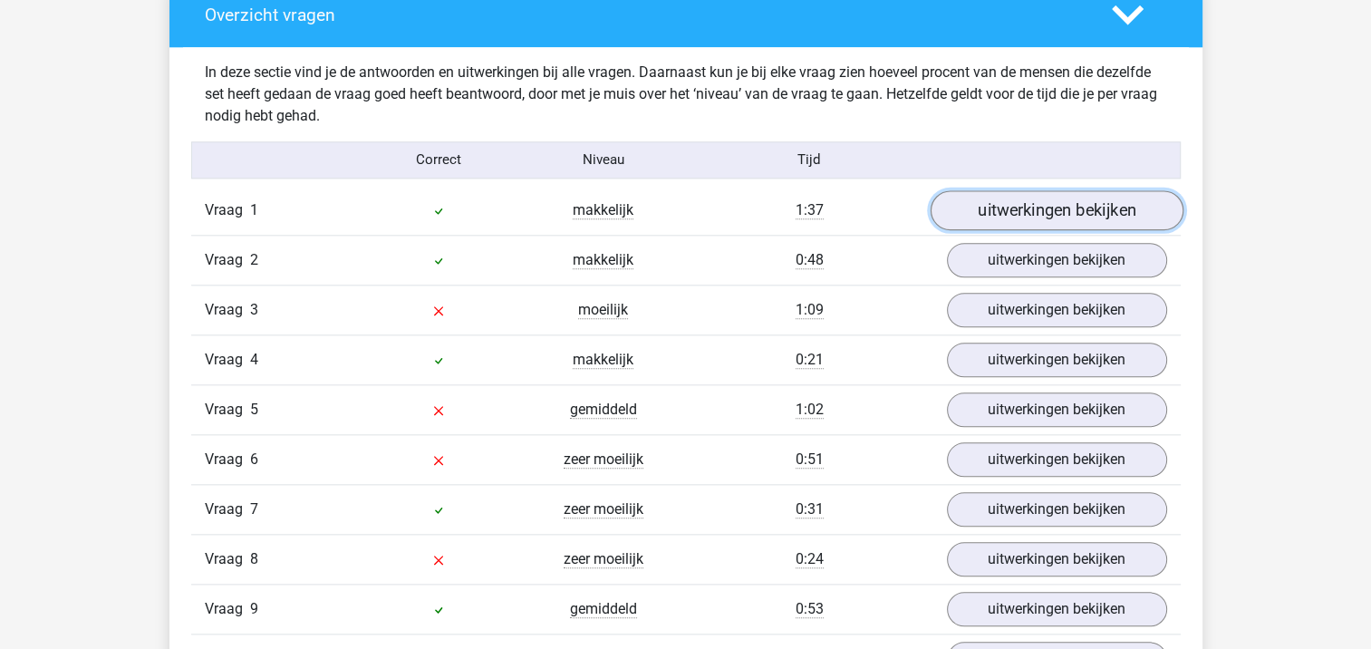
click at [1085, 216] on link "uitwerkingen bekijken" at bounding box center [1056, 210] width 253 height 40
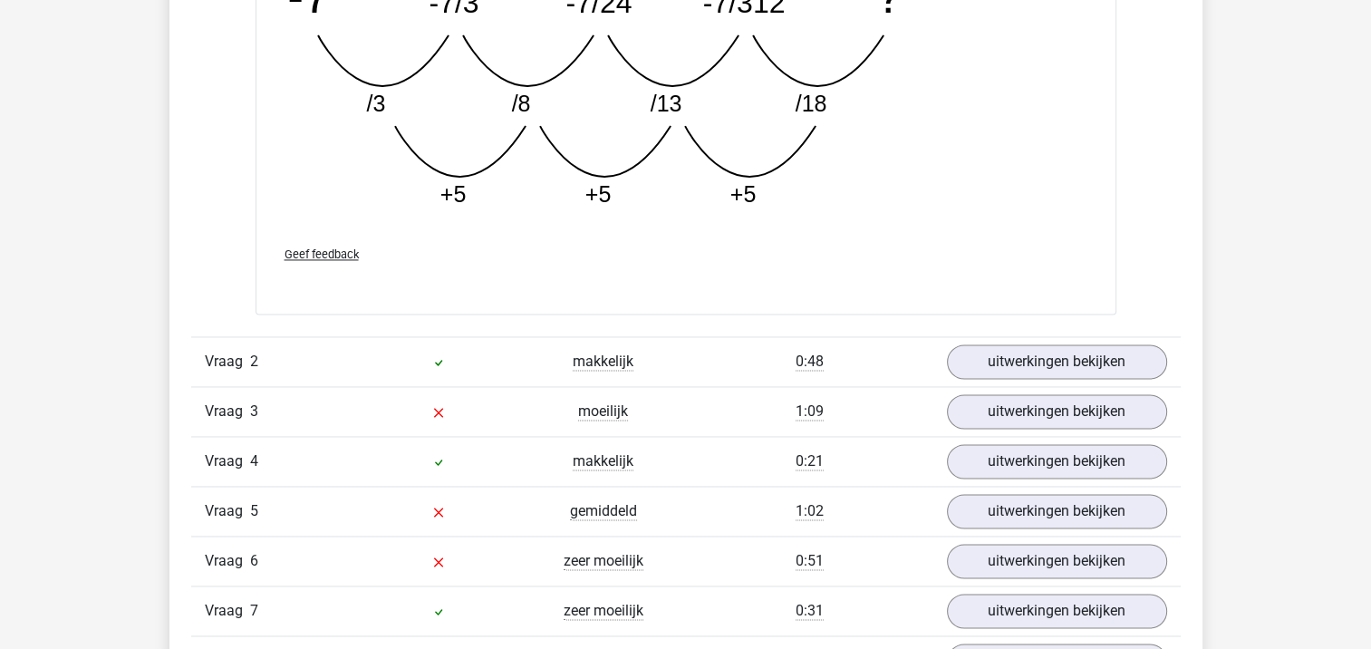
scroll to position [2742, 0]
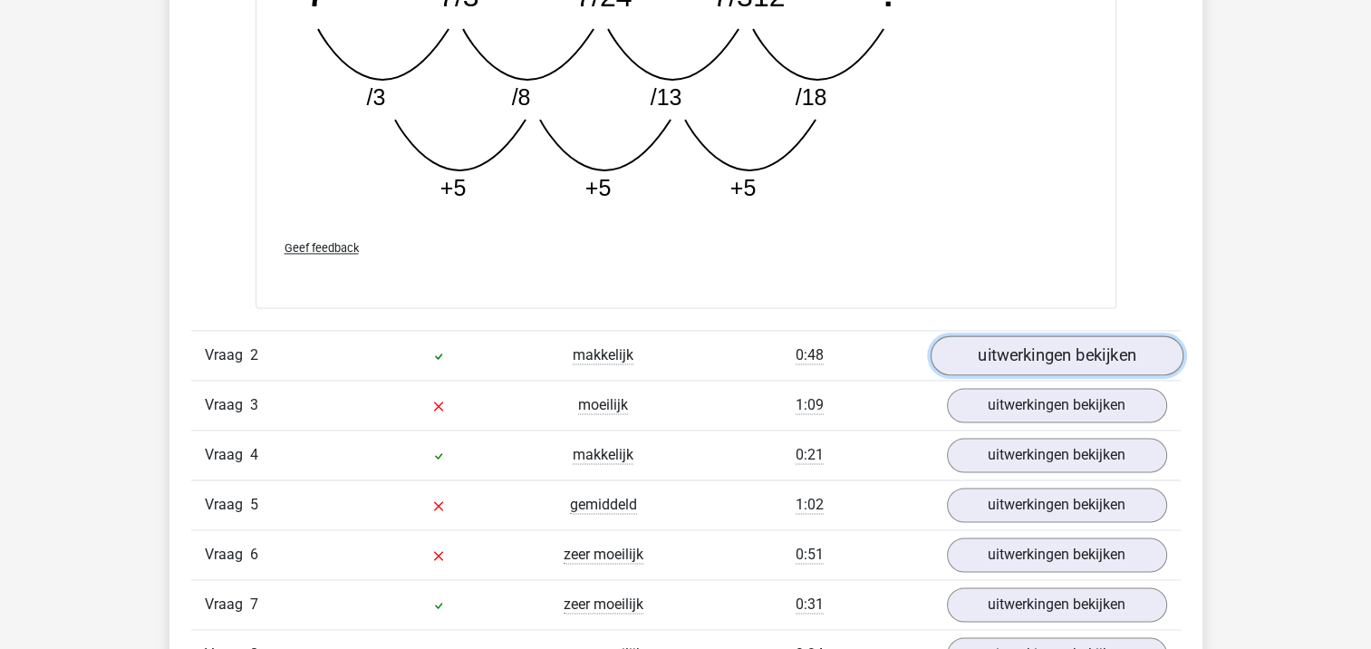
click at [1100, 341] on link "uitwerkingen bekijken" at bounding box center [1056, 355] width 253 height 40
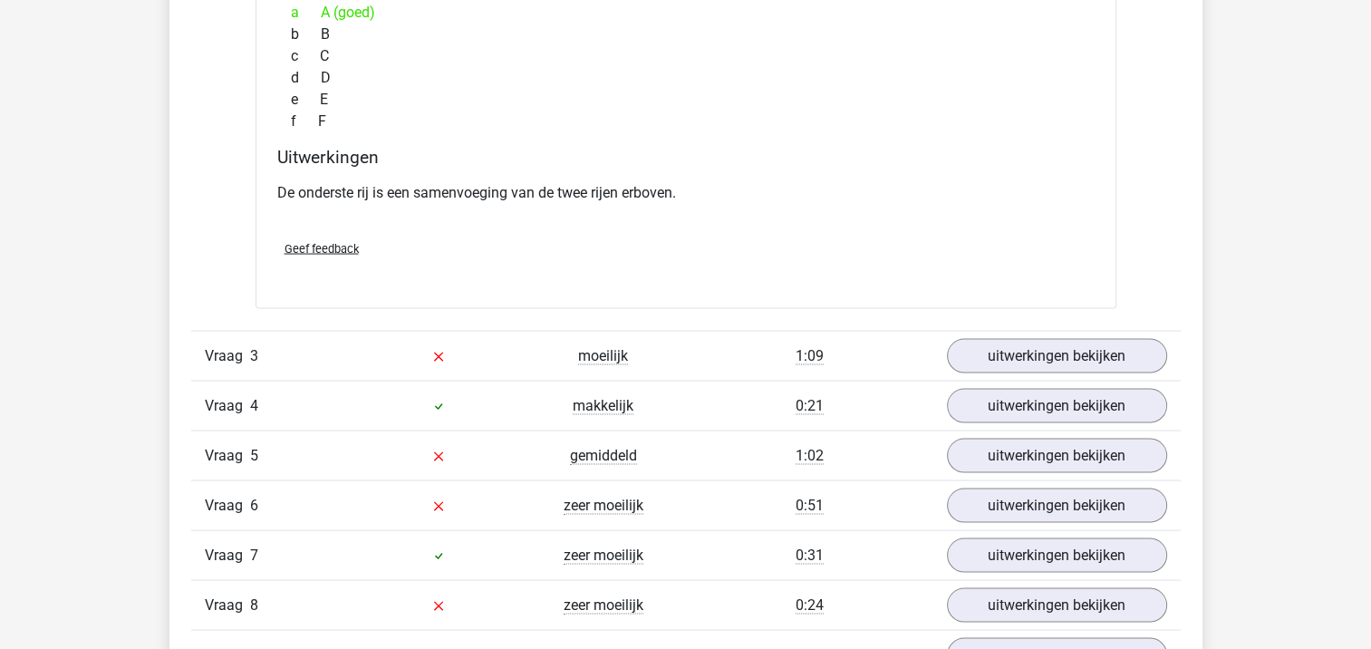
scroll to position [3552, 0]
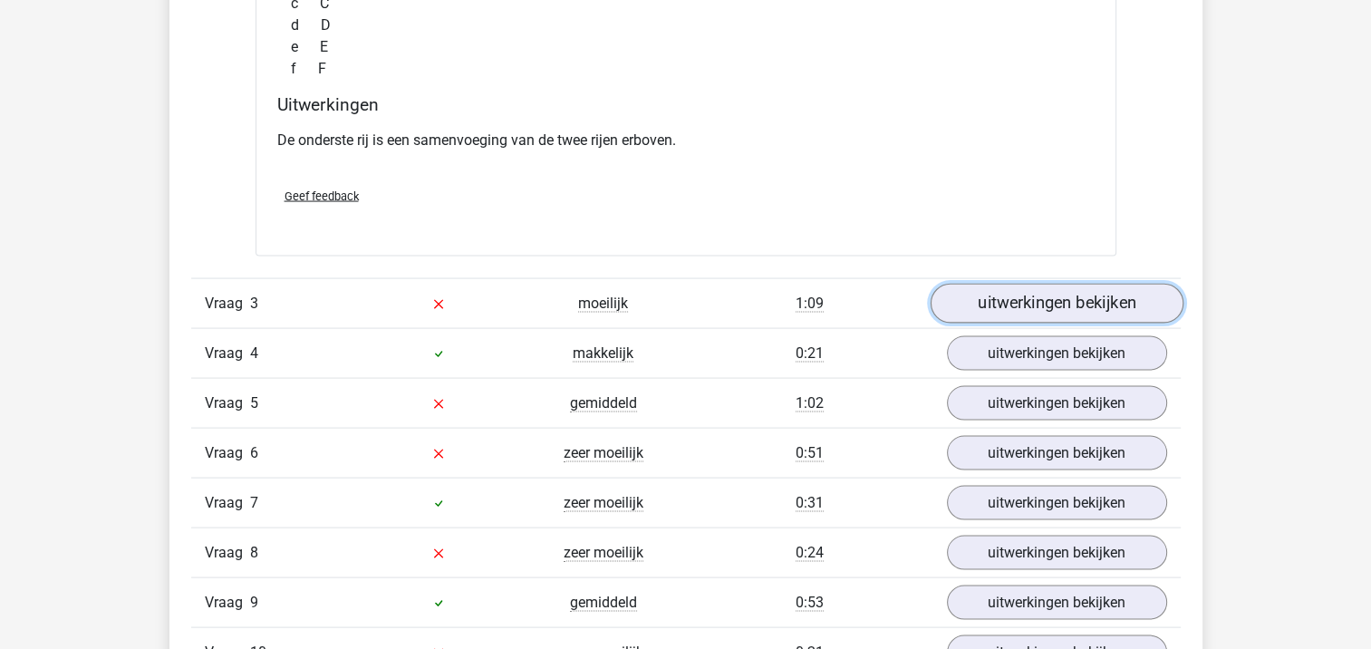
click at [1144, 302] on link "uitwerkingen bekijken" at bounding box center [1056, 304] width 253 height 40
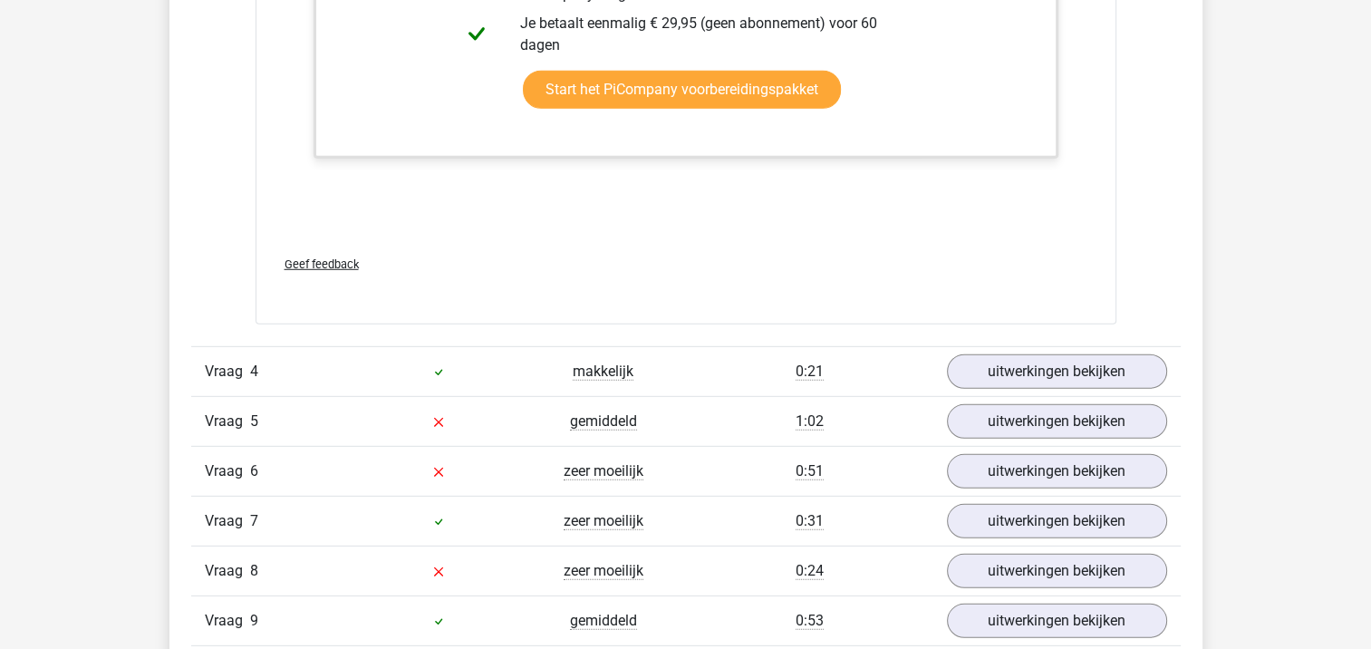
scroll to position [5214, 0]
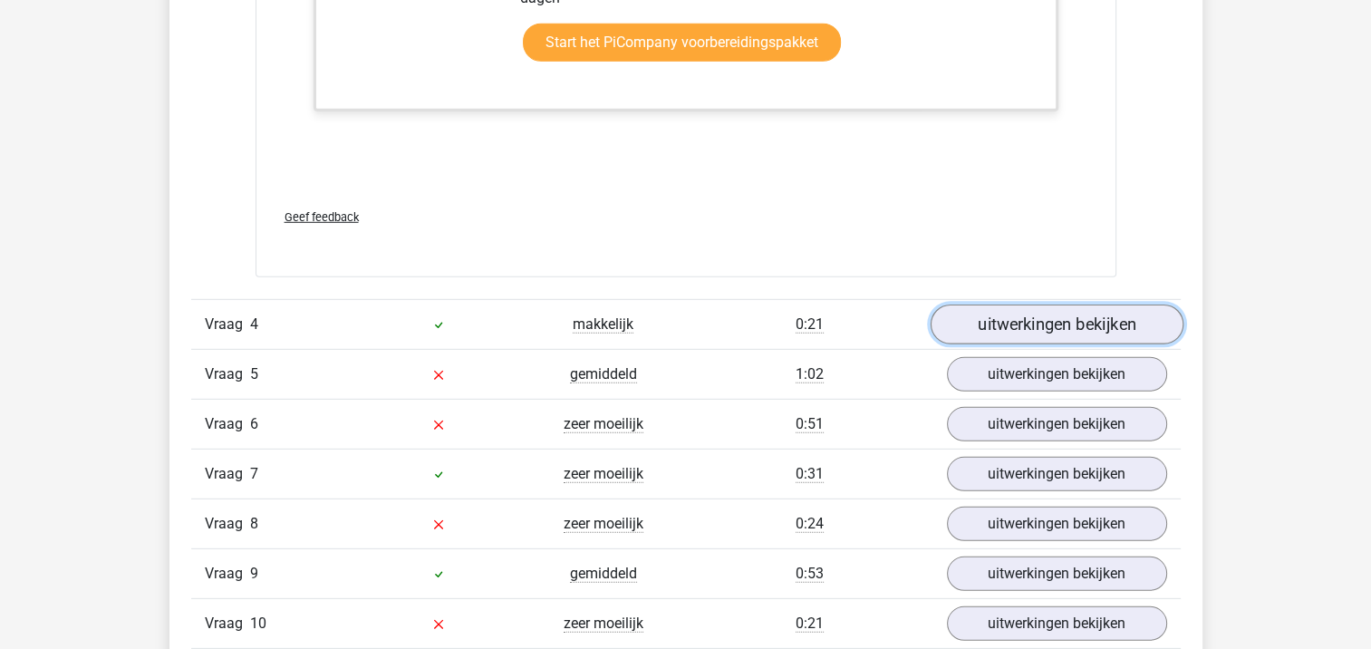
click at [1113, 323] on link "uitwerkingen bekijken" at bounding box center [1056, 325] width 253 height 40
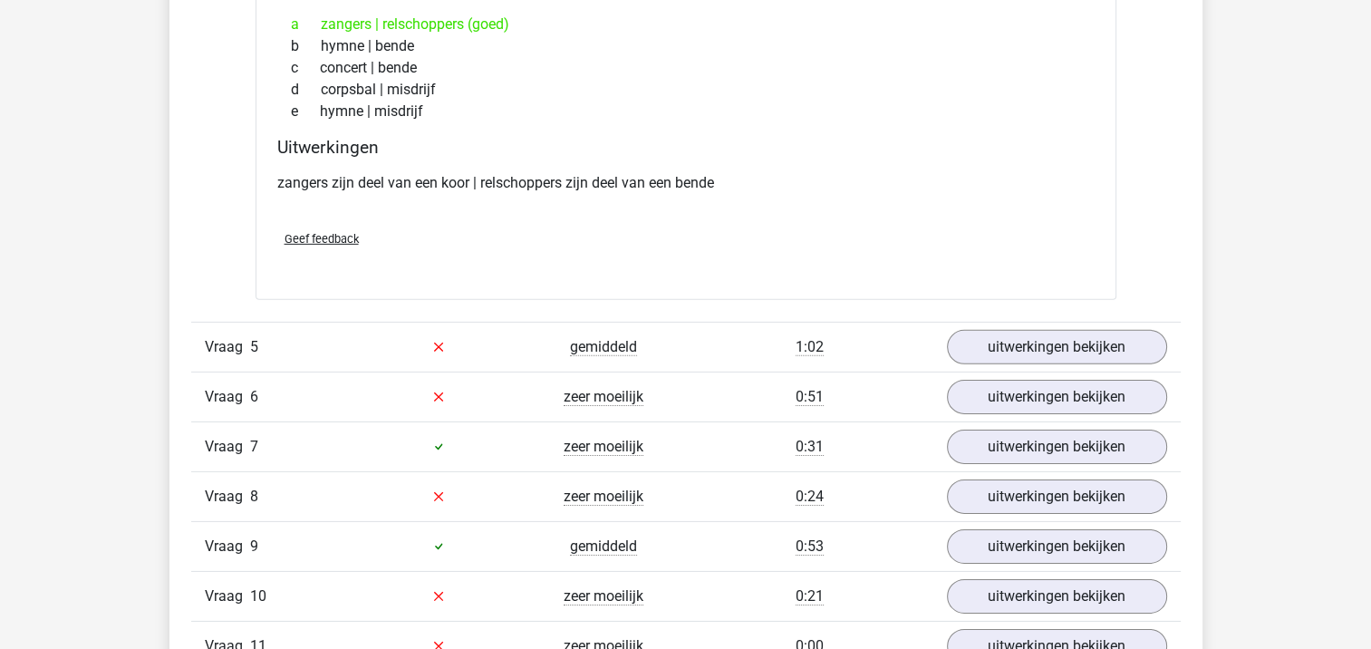
scroll to position [5720, 0]
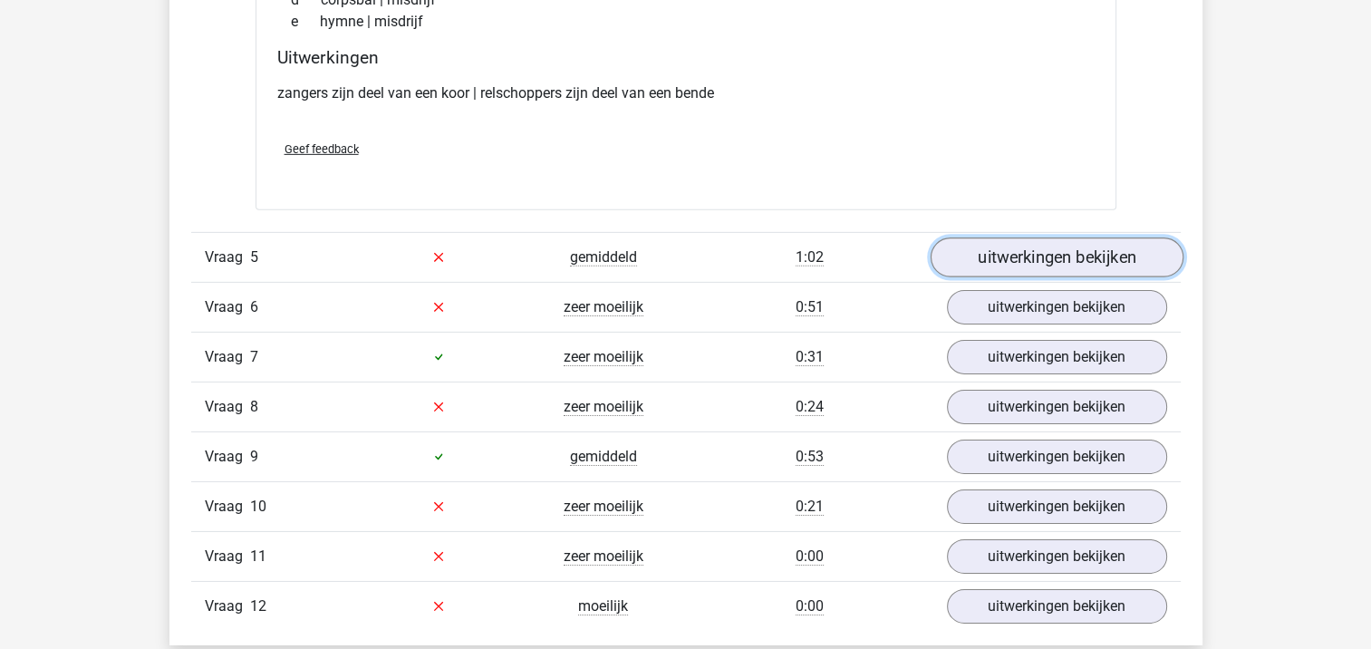
click at [1099, 262] on link "uitwerkingen bekijken" at bounding box center [1056, 257] width 253 height 40
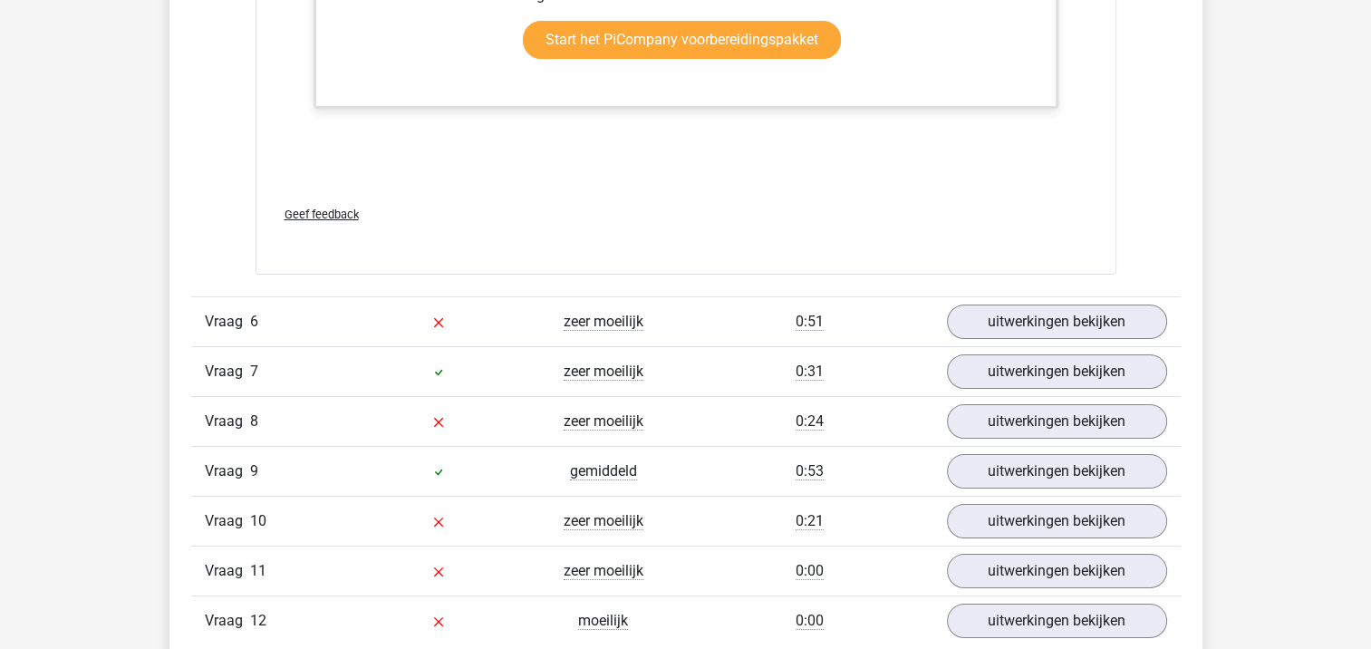
scroll to position [6842, 0]
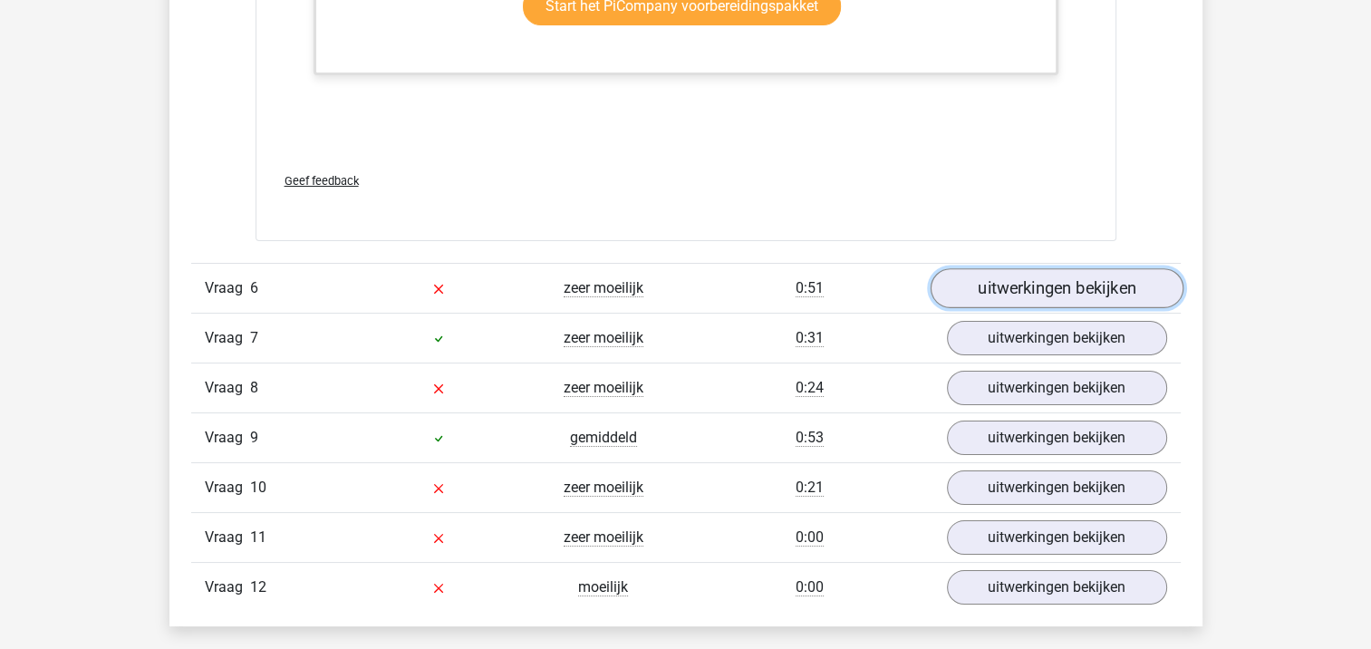
click at [1099, 291] on link "uitwerkingen bekijken" at bounding box center [1056, 288] width 253 height 40
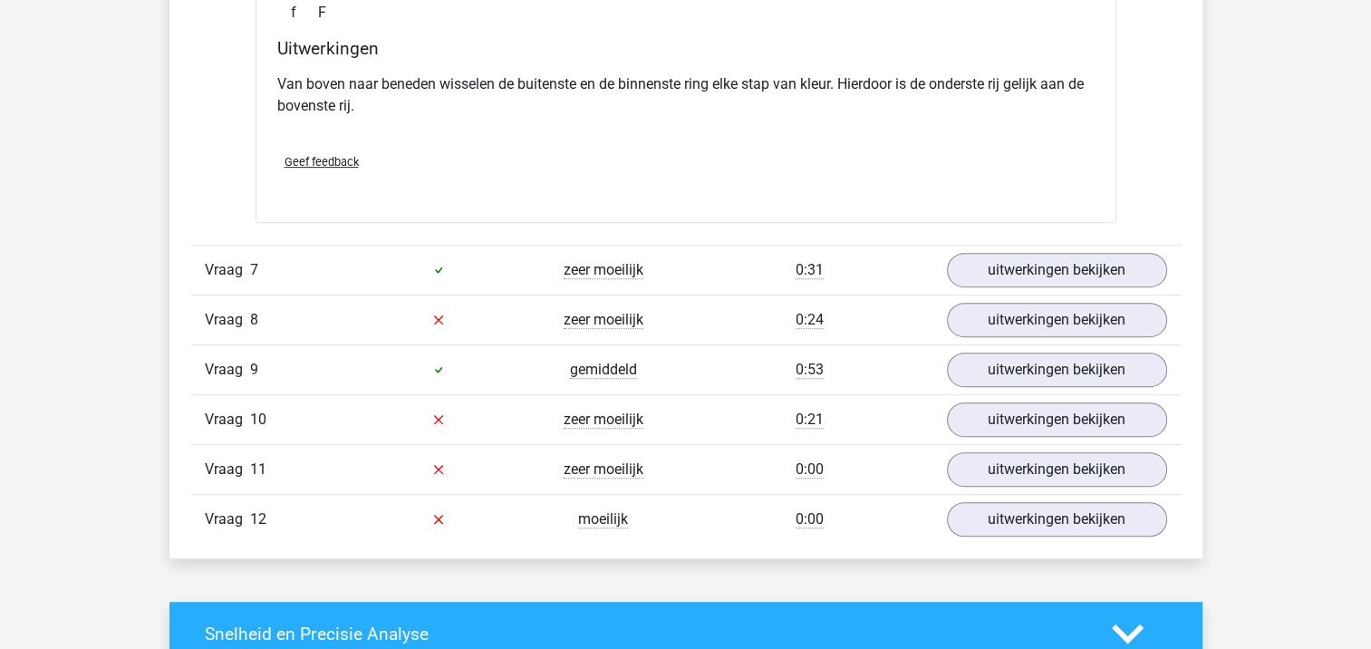
scroll to position [7702, 0]
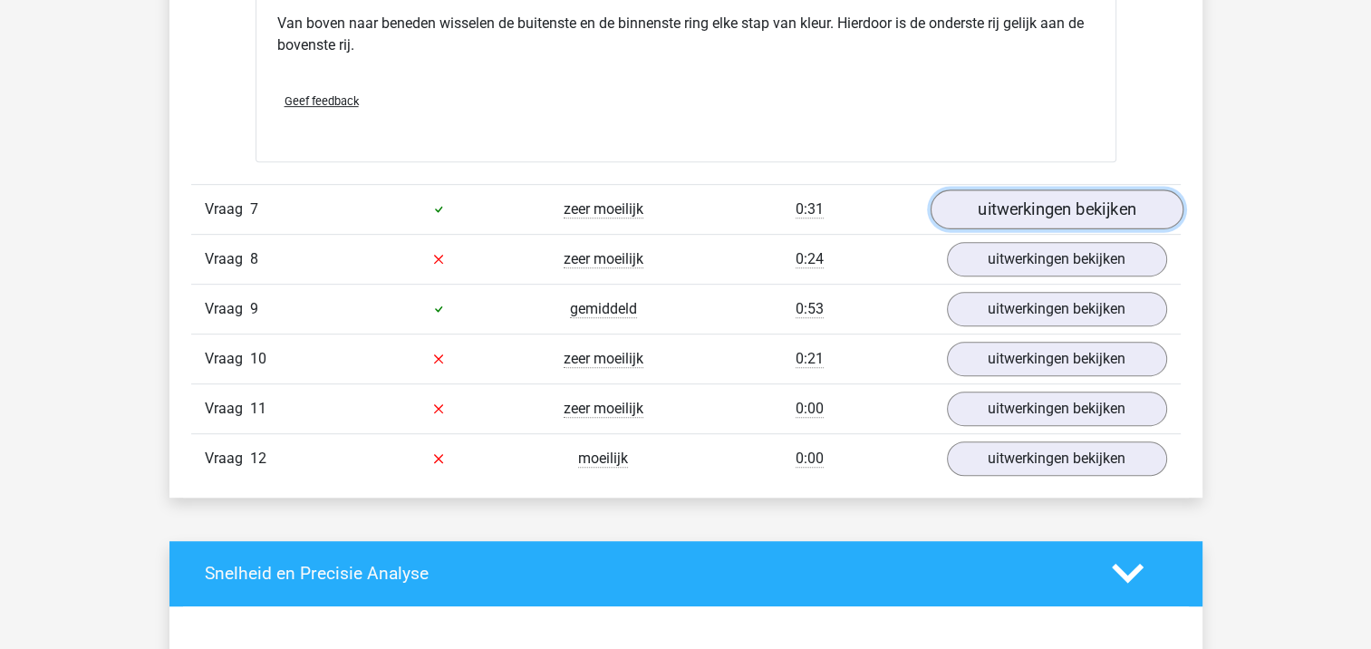
click at [1149, 196] on link "uitwerkingen bekijken" at bounding box center [1056, 209] width 253 height 40
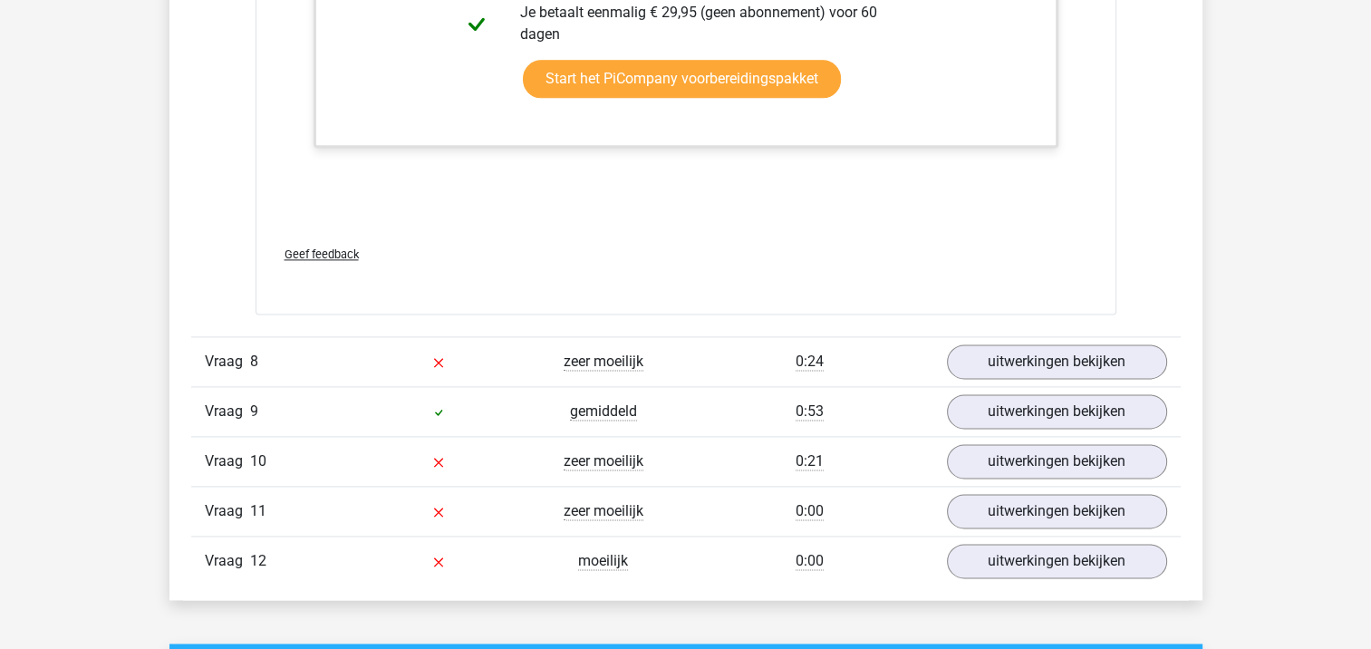
scroll to position [9289, 0]
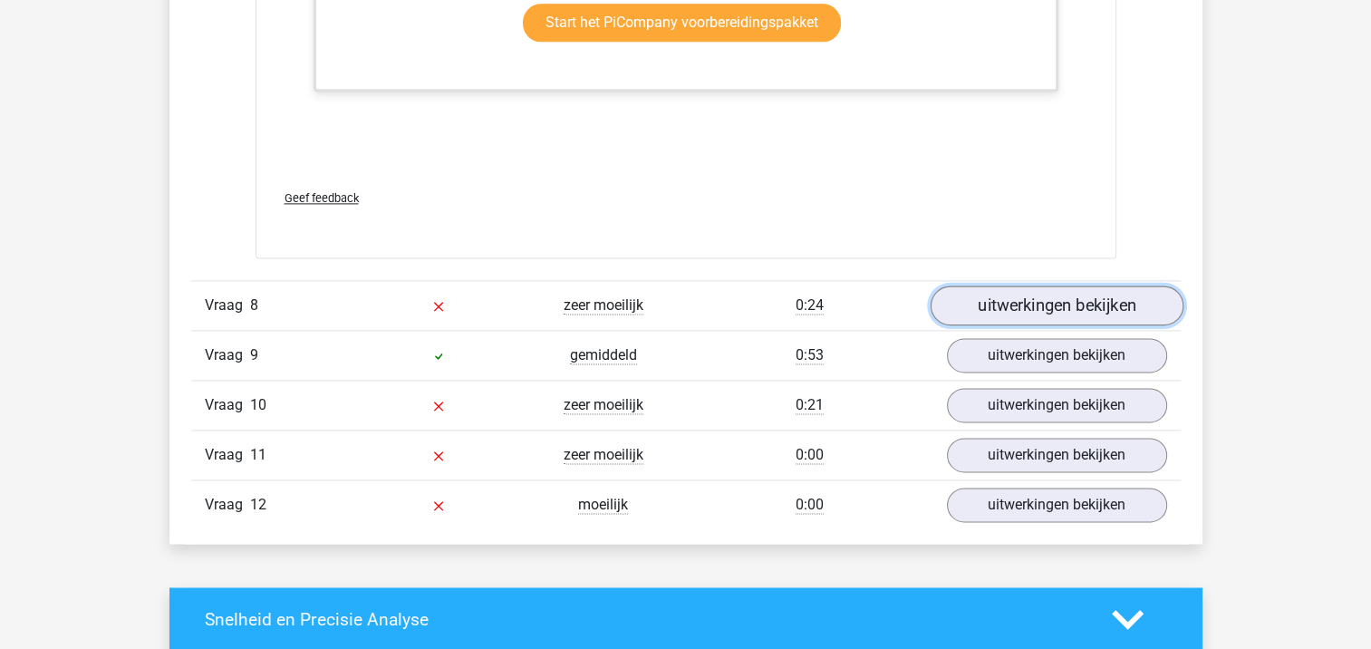
click at [1132, 301] on link "uitwerkingen bekijken" at bounding box center [1056, 306] width 253 height 40
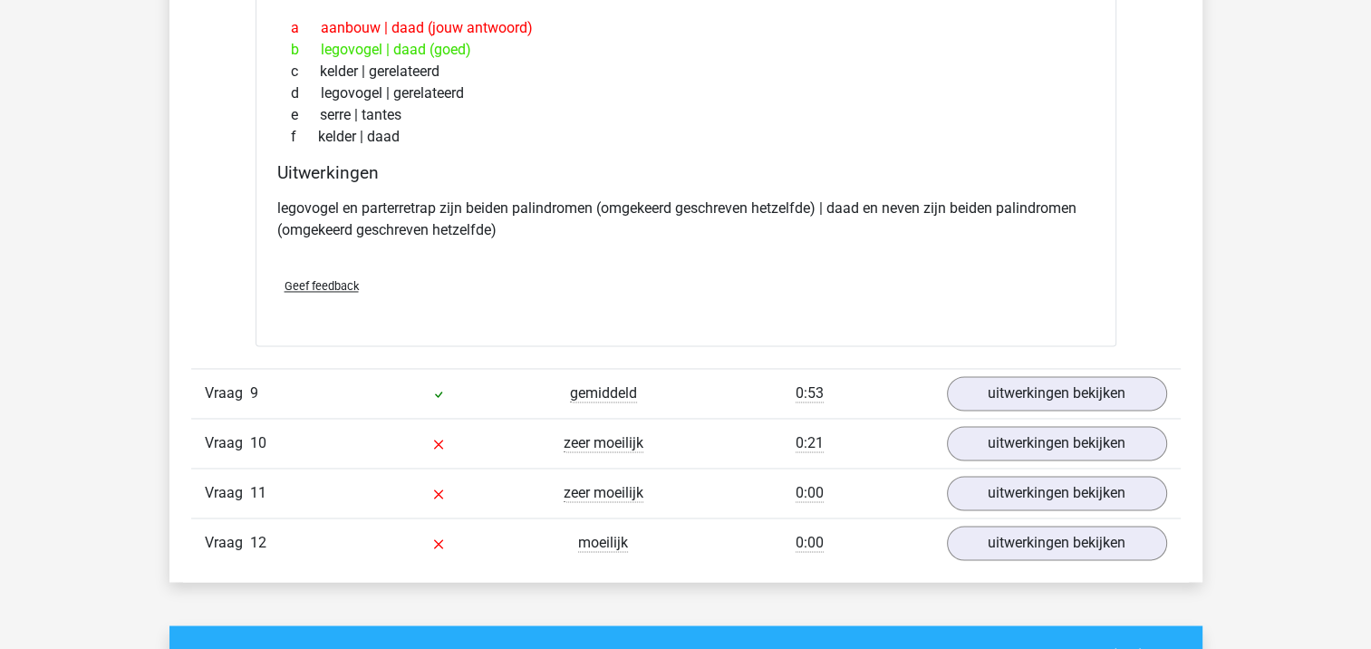
scroll to position [9713, 0]
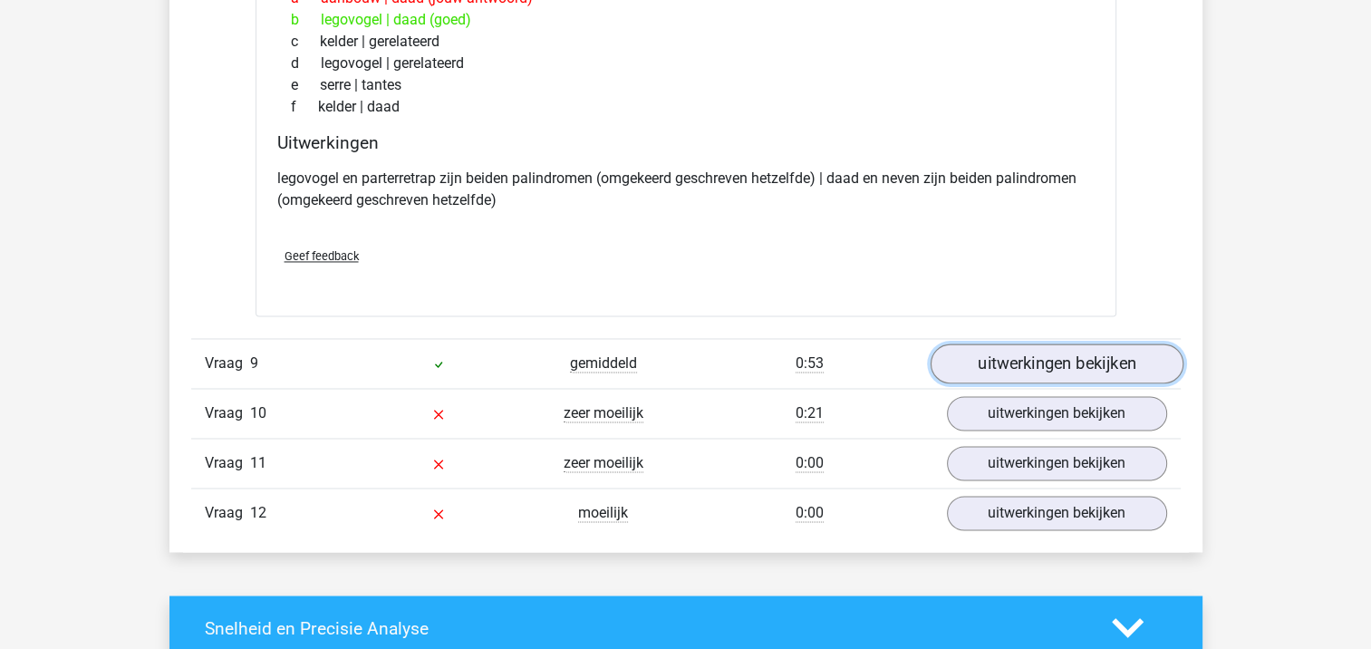
click at [1143, 353] on link "uitwerkingen bekijken" at bounding box center [1056, 364] width 253 height 40
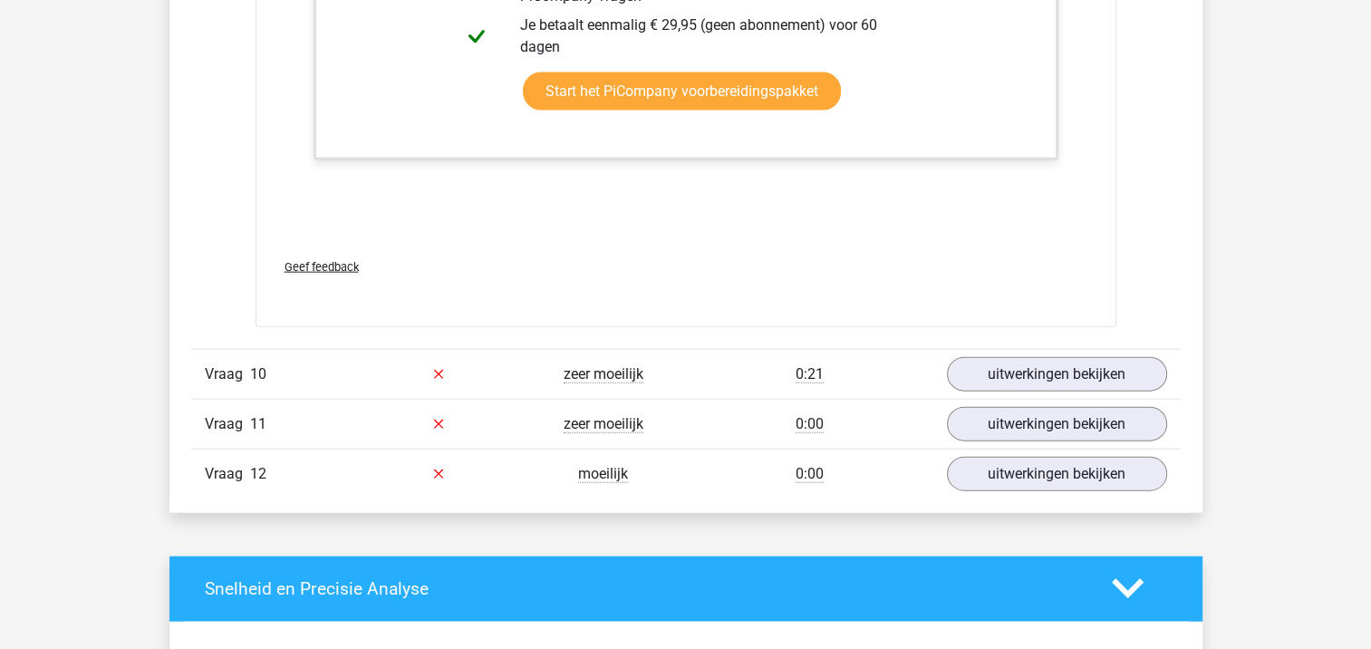
scroll to position [10935, 0]
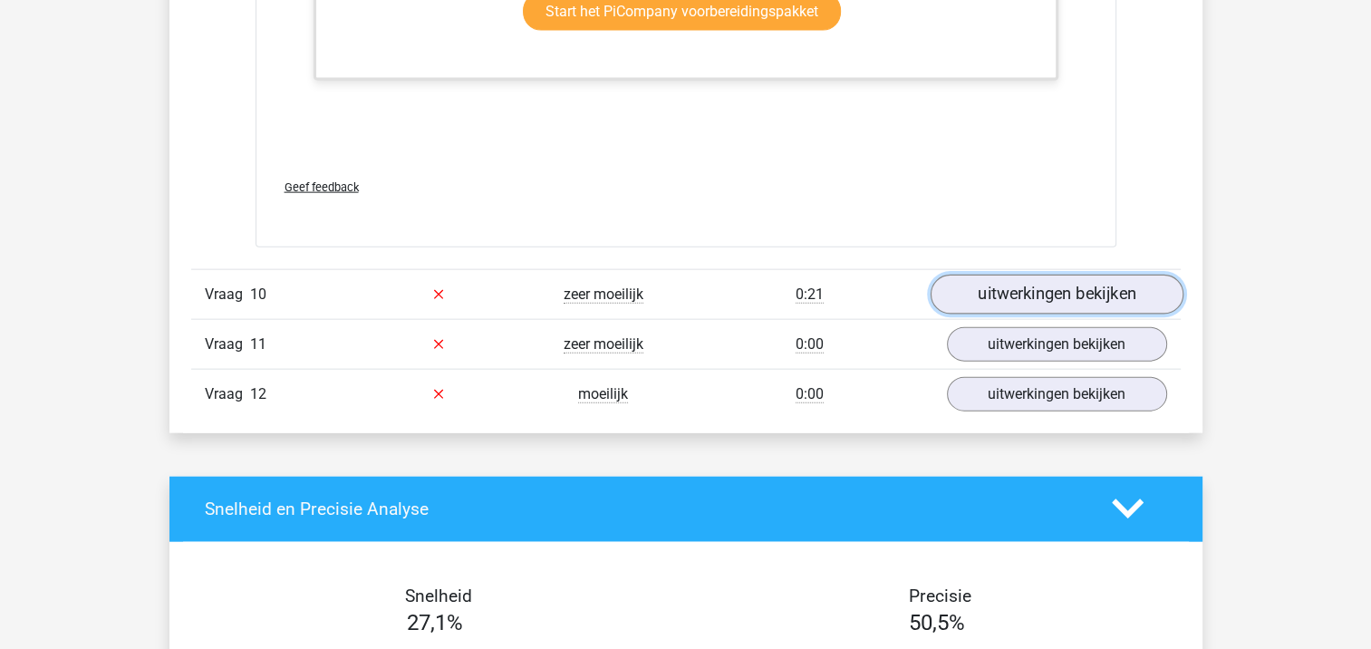
click at [1113, 289] on link "uitwerkingen bekijken" at bounding box center [1056, 295] width 253 height 40
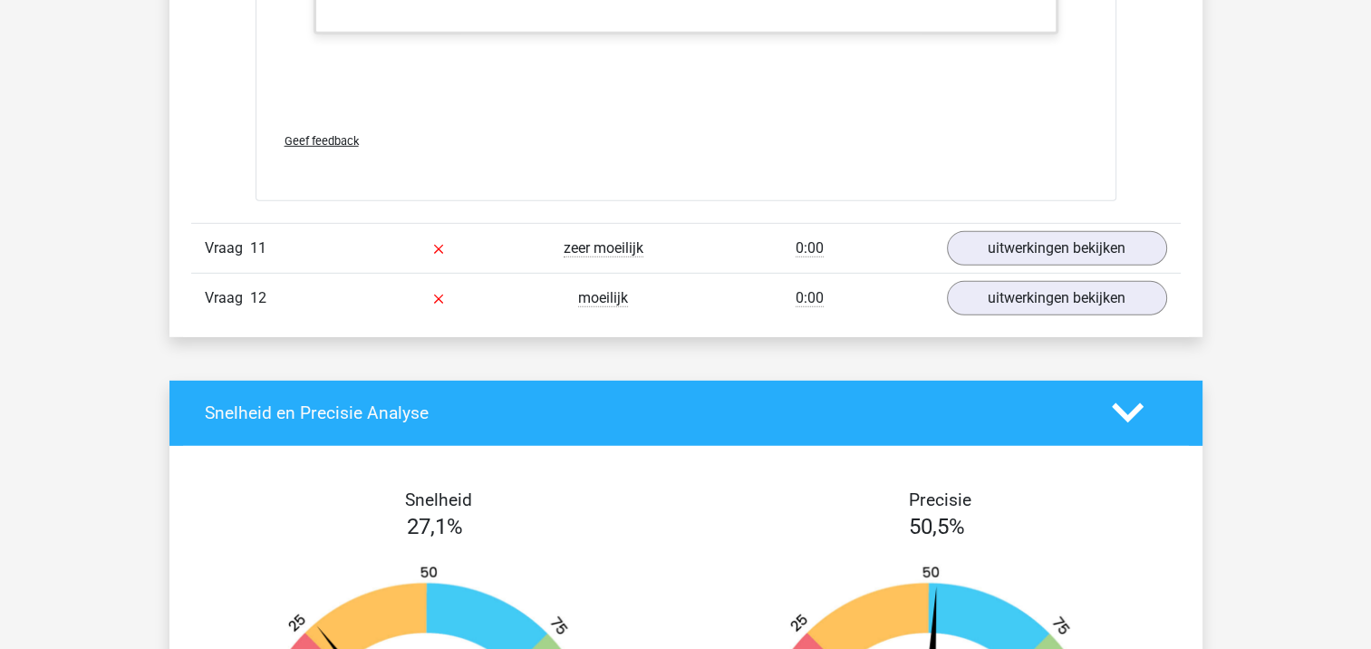
scroll to position [12250, 0]
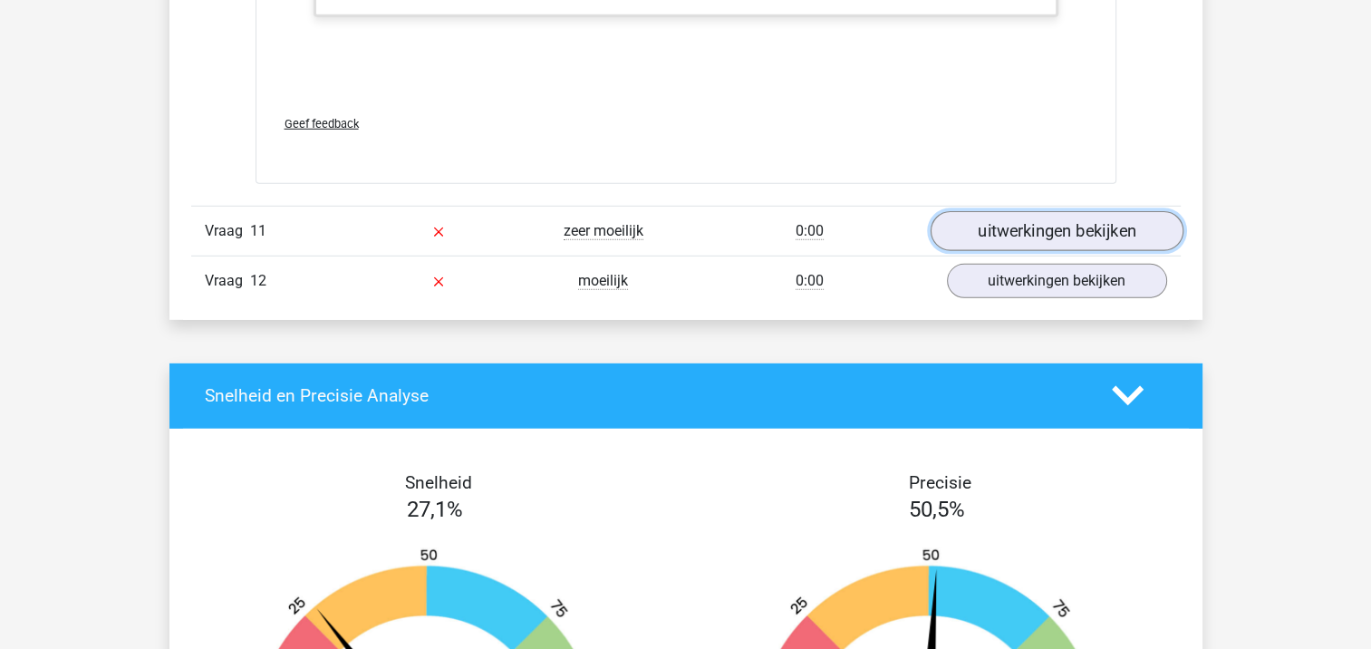
click at [1146, 218] on link "uitwerkingen bekijken" at bounding box center [1056, 231] width 253 height 40
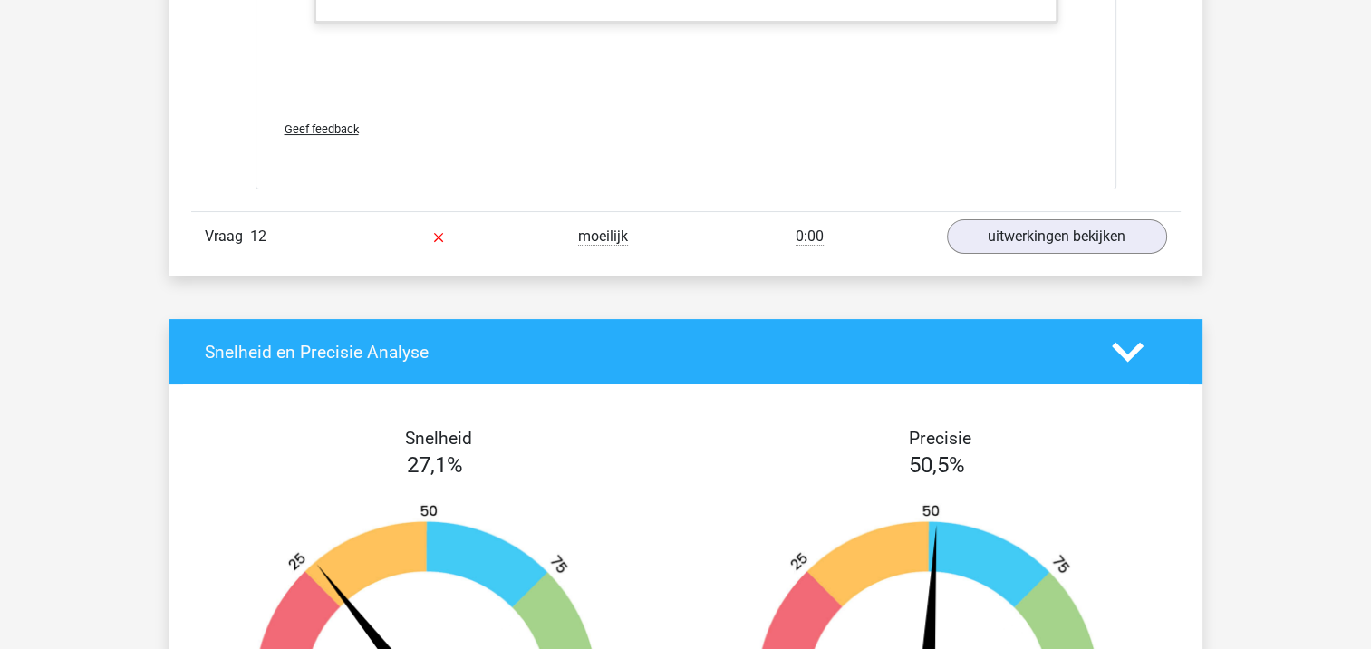
scroll to position [13947, 0]
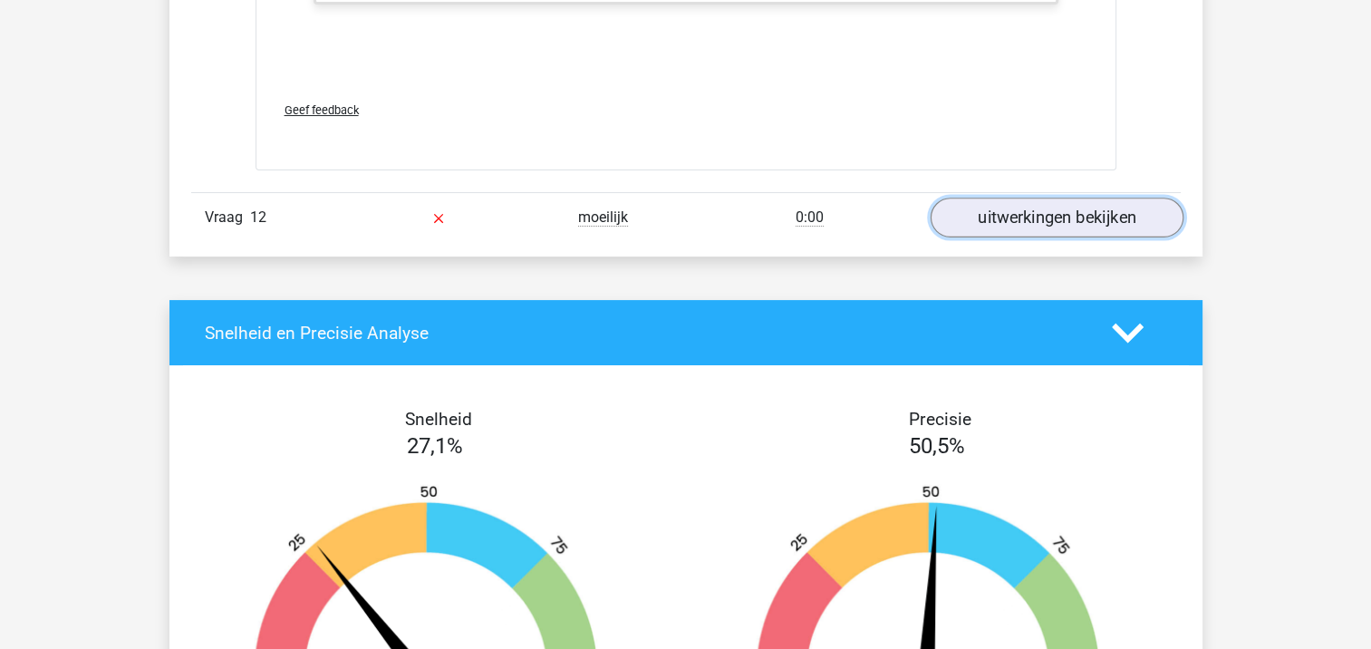
click at [1150, 208] on link "uitwerkingen bekijken" at bounding box center [1056, 218] width 253 height 40
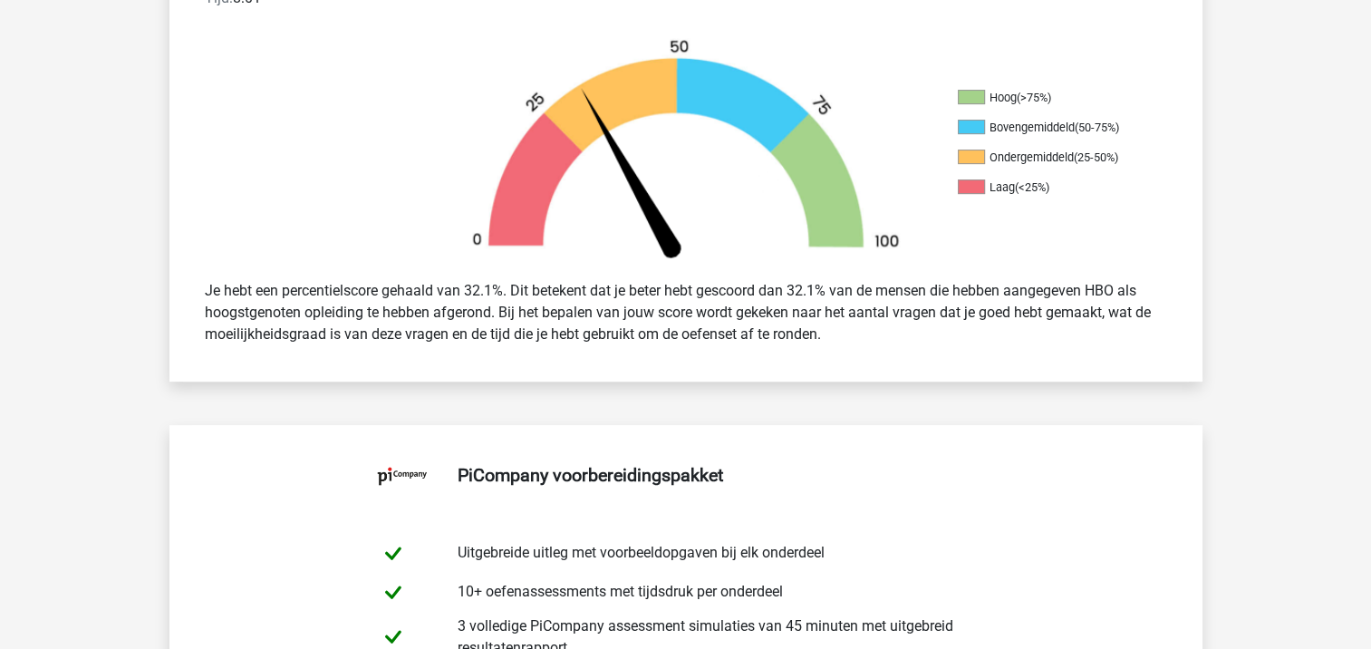
scroll to position [0, 0]
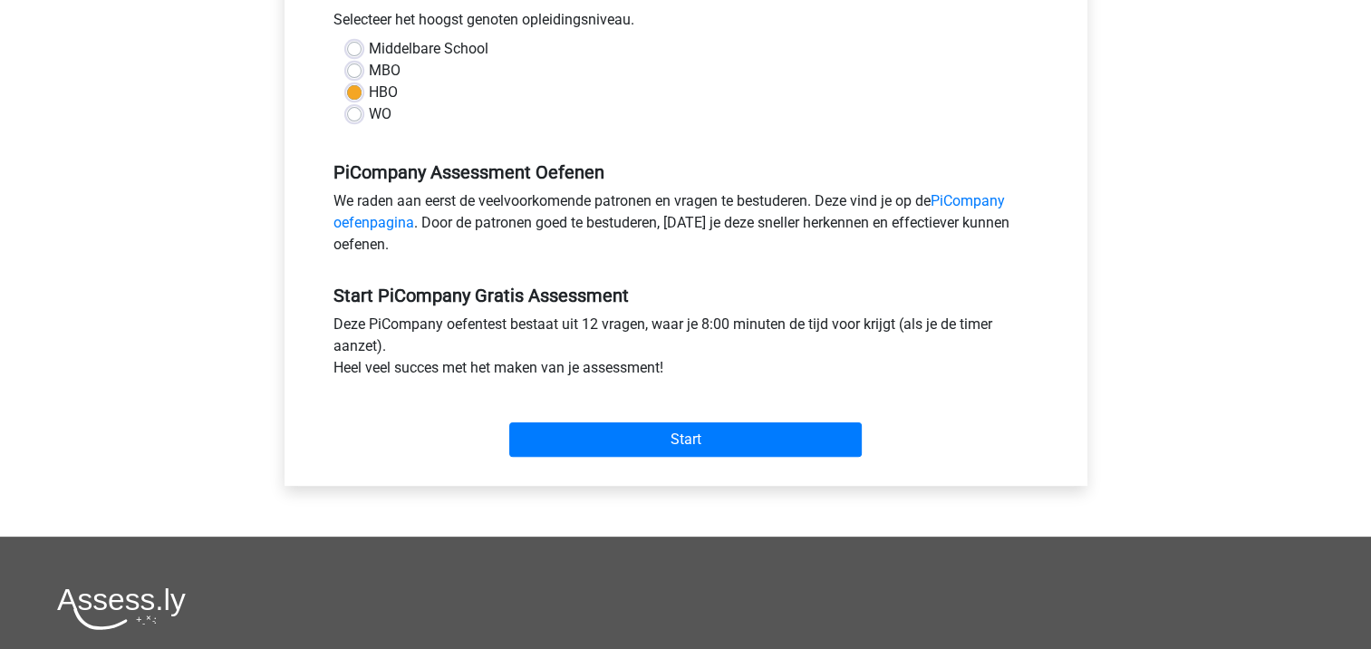
scroll to position [424, 0]
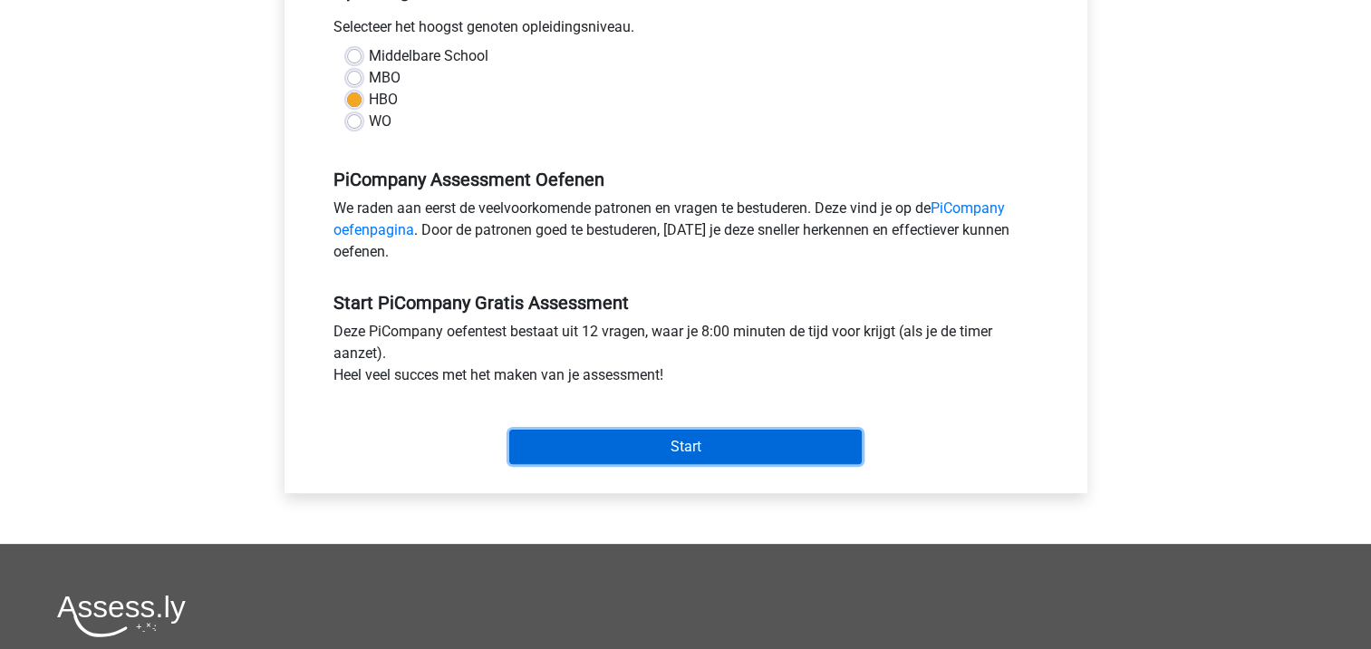
click at [676, 464] on input "Start" at bounding box center [685, 447] width 353 height 34
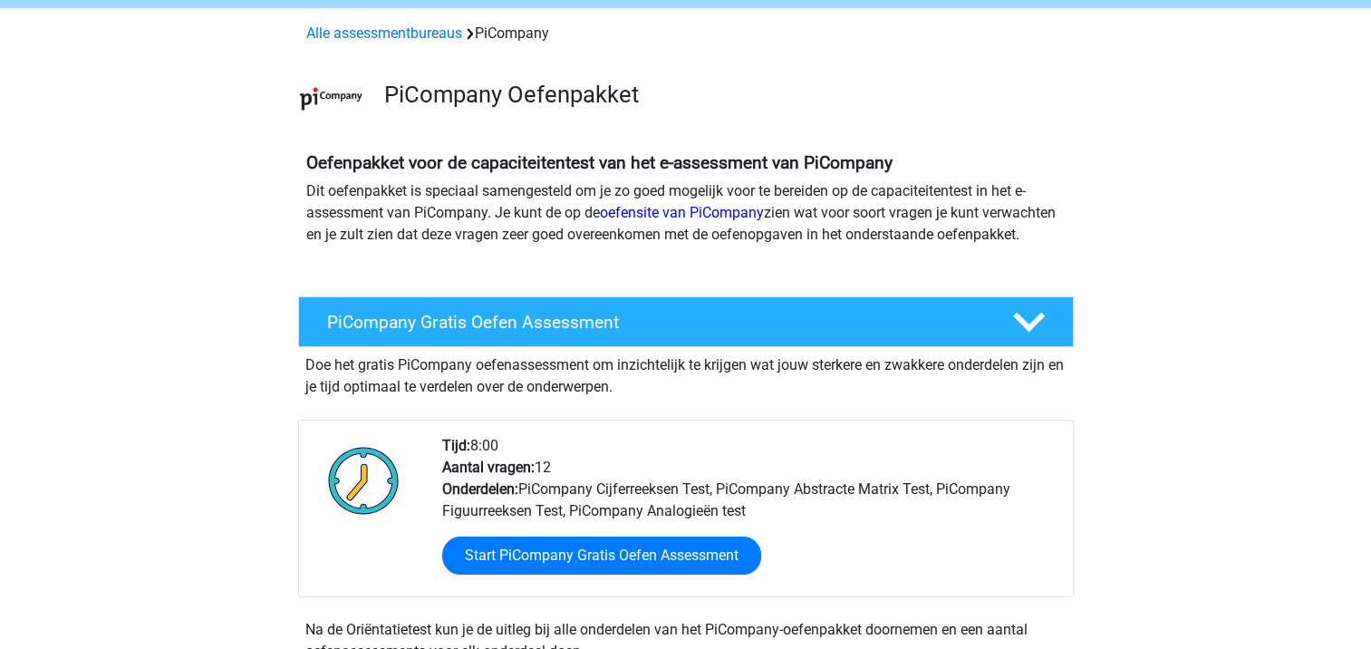
scroll to position [64, 0]
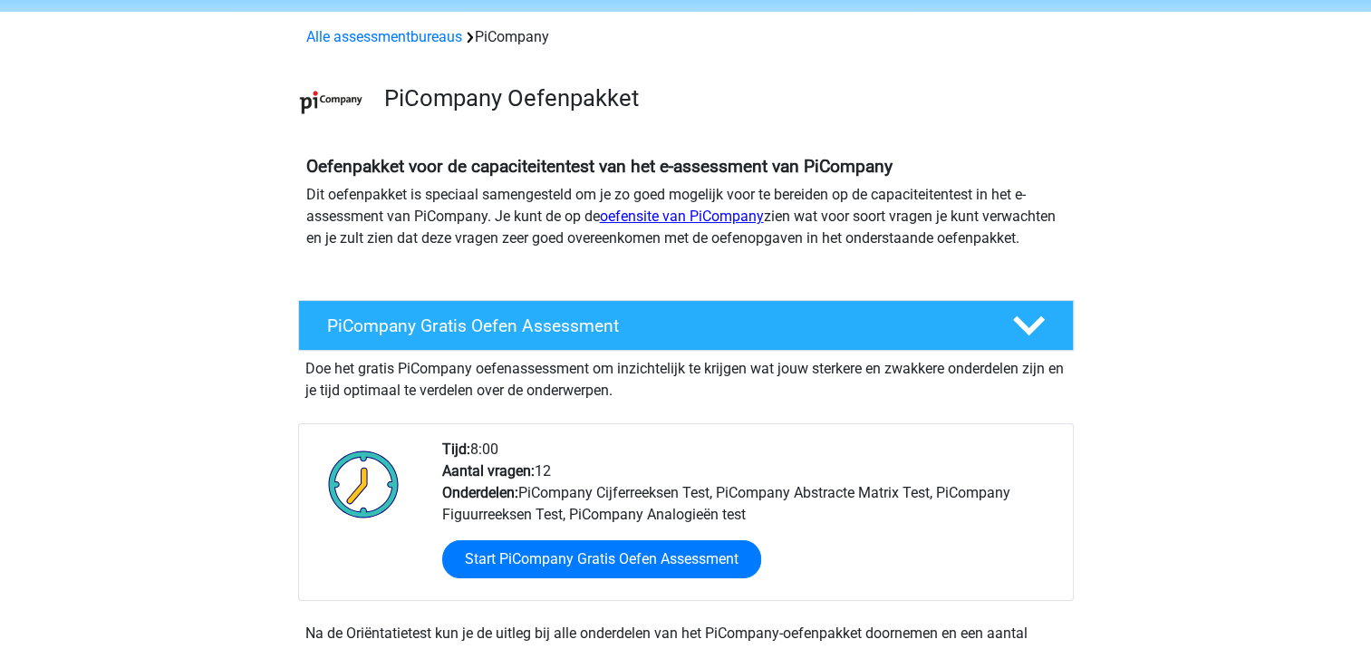
click at [696, 218] on link "oefensite van PiCompany" at bounding box center [682, 216] width 164 height 17
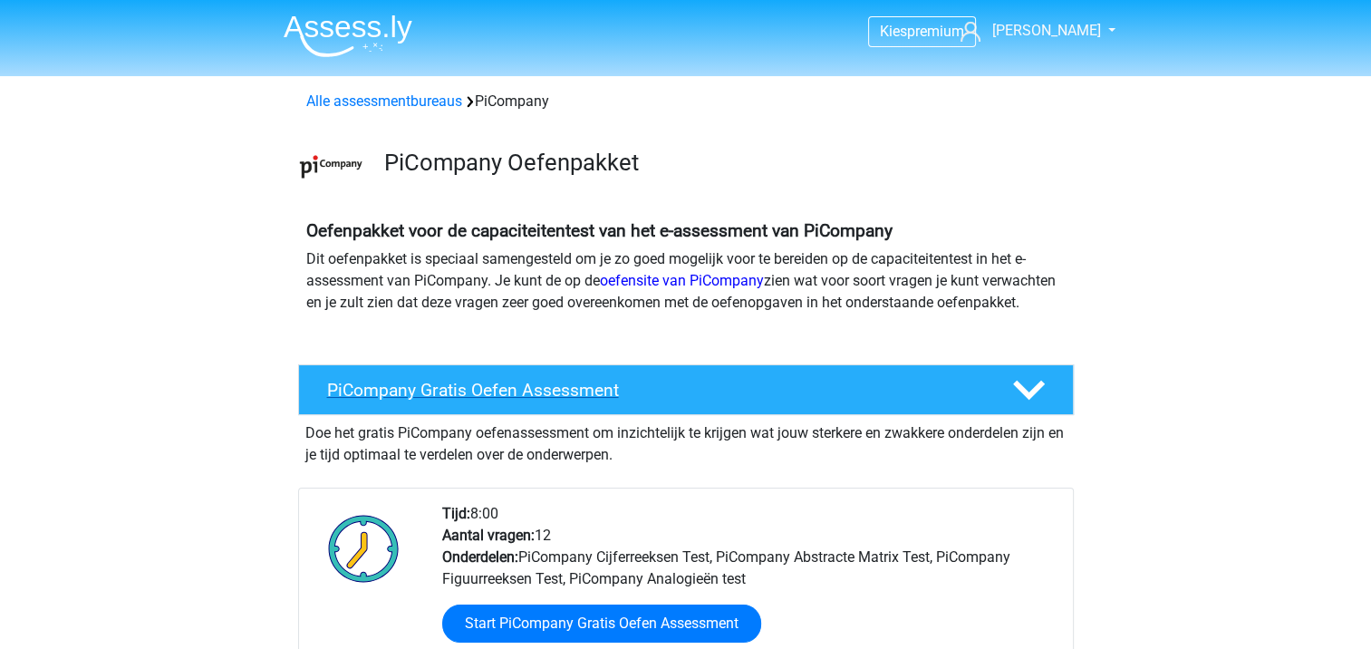
click at [984, 395] on div "PiCompany Gratis Oefen Assessment" at bounding box center [686, 389] width 776 height 51
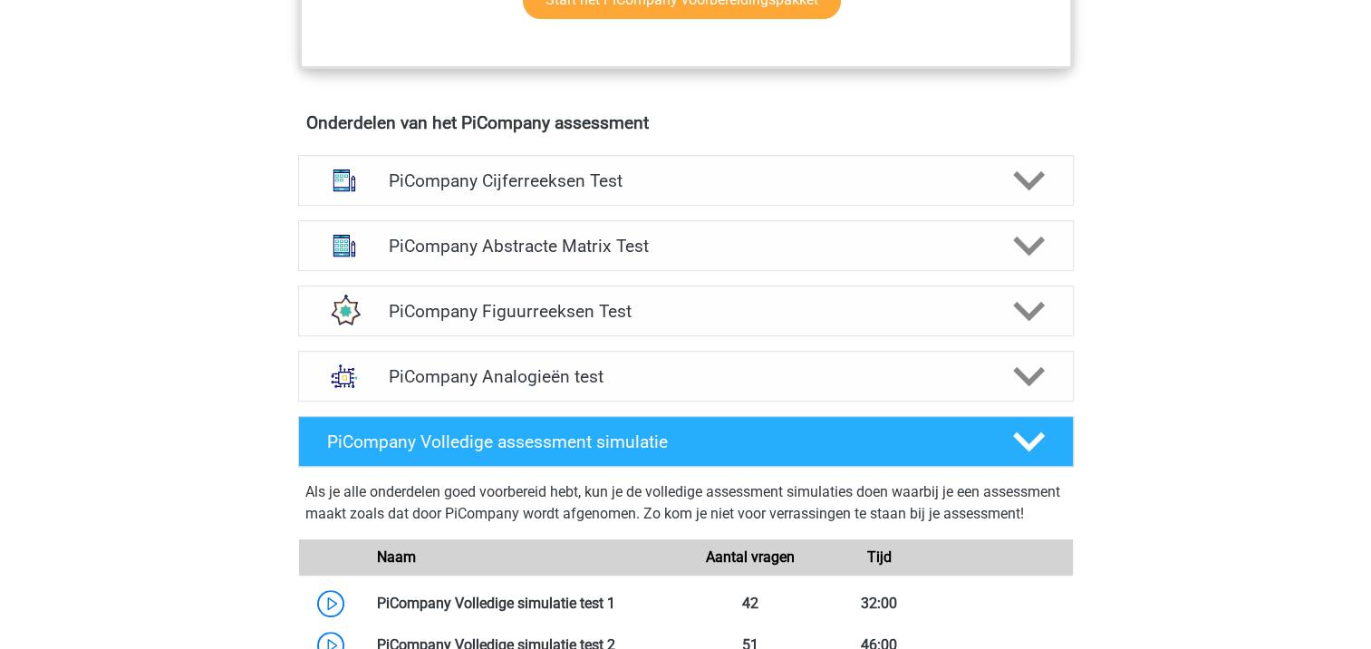
scroll to position [755, 0]
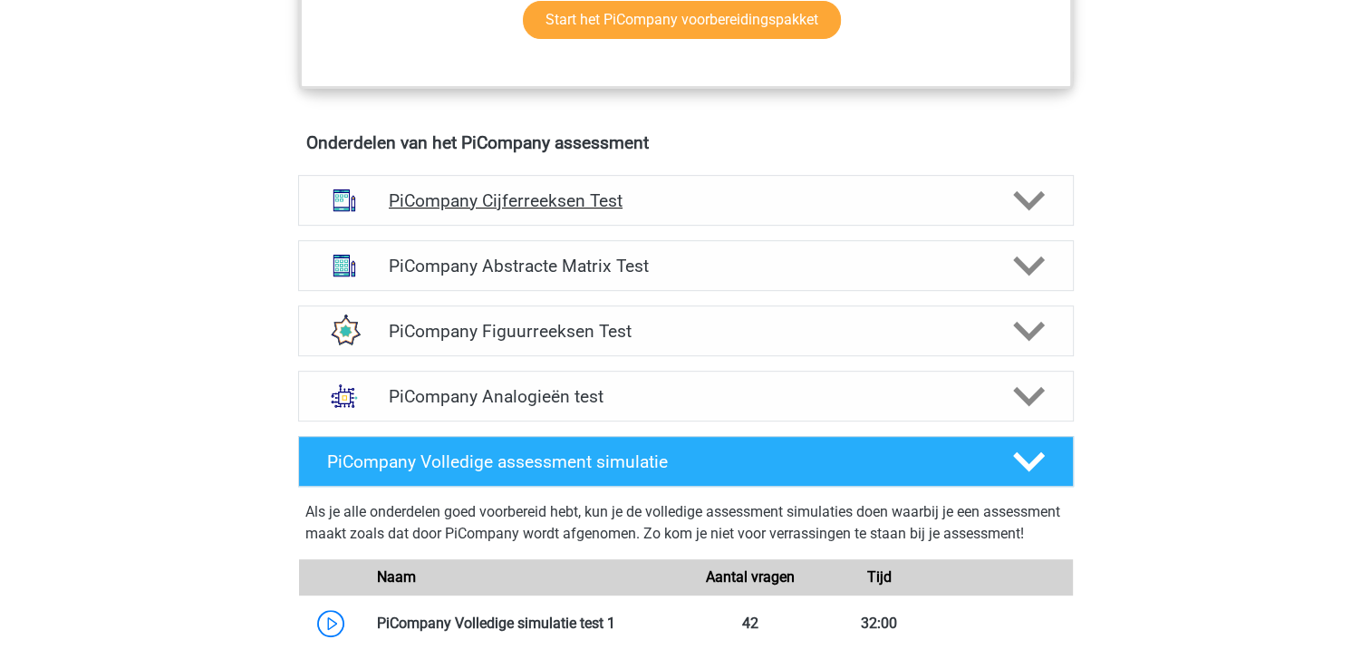
click at [955, 211] on h4 "PiCompany Cijferreeksen Test" at bounding box center [686, 200] width 594 height 21
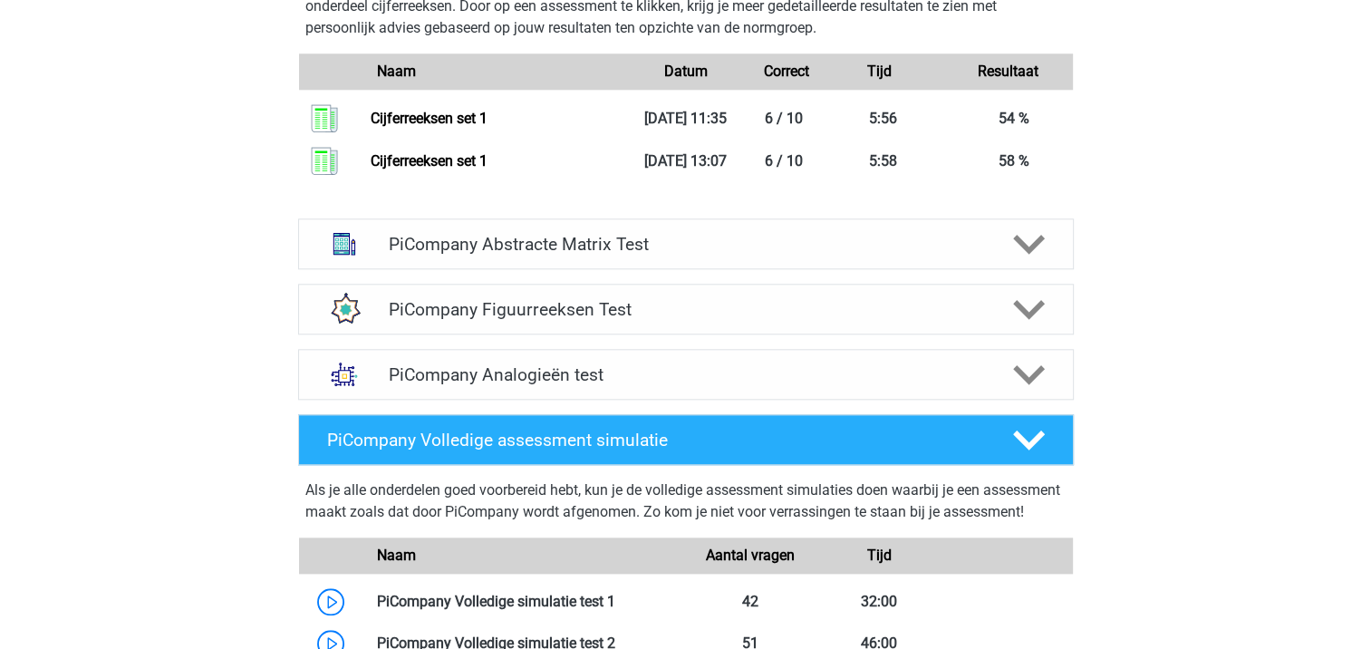
scroll to position [1941, 0]
